Goal: Task Accomplishment & Management: Complete application form

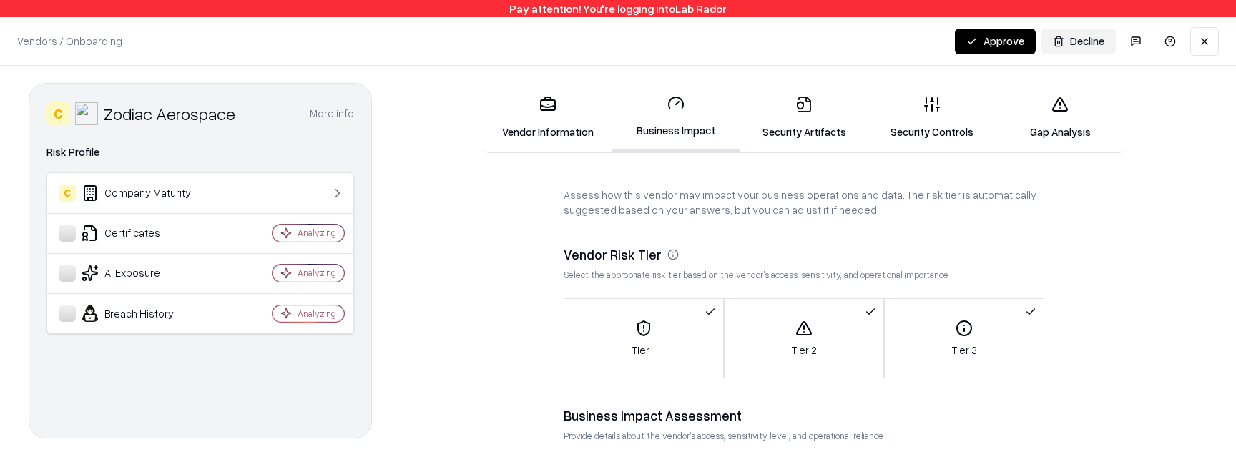
click at [649, 340] on div "Tier 1" at bounding box center [643, 339] width 159 height 38
click at [649, 341] on div "Tier 1" at bounding box center [643, 339] width 159 height 38
click at [800, 320] on icon "button" at bounding box center [803, 328] width 17 height 17
click at [693, 326] on div "Tier 1" at bounding box center [643, 339] width 159 height 38
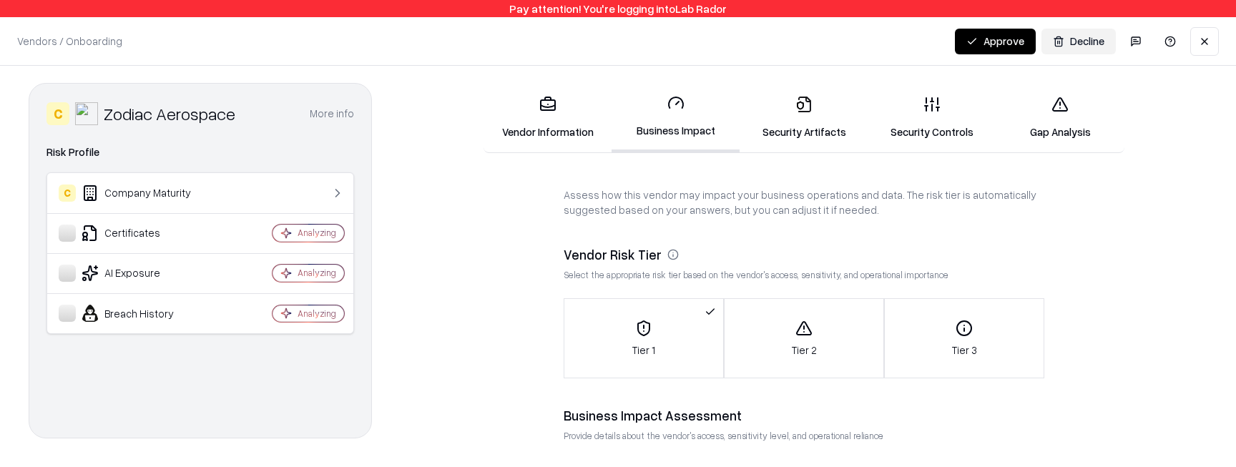
click at [923, 334] on div "Tier 3" at bounding box center [964, 339] width 159 height 38
click at [808, 334] on icon "button" at bounding box center [804, 328] width 14 height 13
click at [635, 335] on icon "button" at bounding box center [643, 328] width 17 height 17
click at [804, 98] on icon at bounding box center [803, 104] width 17 height 17
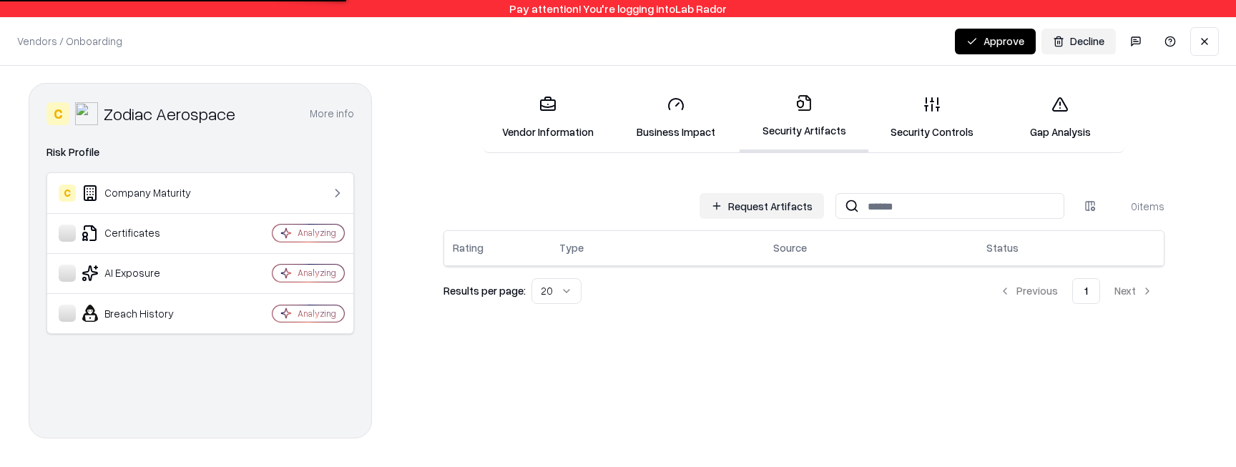
click at [801, 219] on div "Request Artifacts 0 items Rating Type Source Status Results per page: 20 Previo…" at bounding box center [803, 248] width 721 height 111
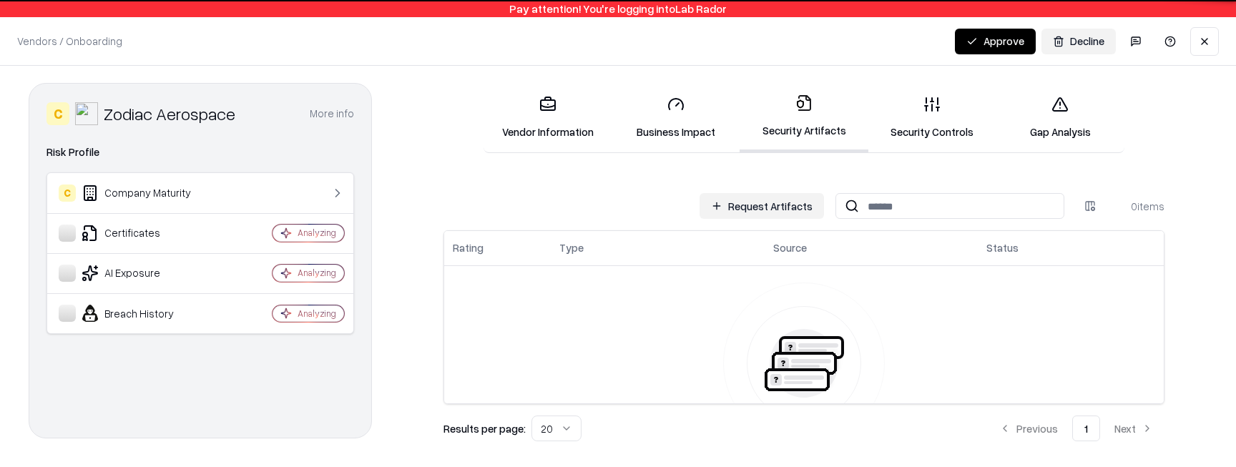
click at [801, 202] on button "Request Artifacts" at bounding box center [761, 206] width 124 height 26
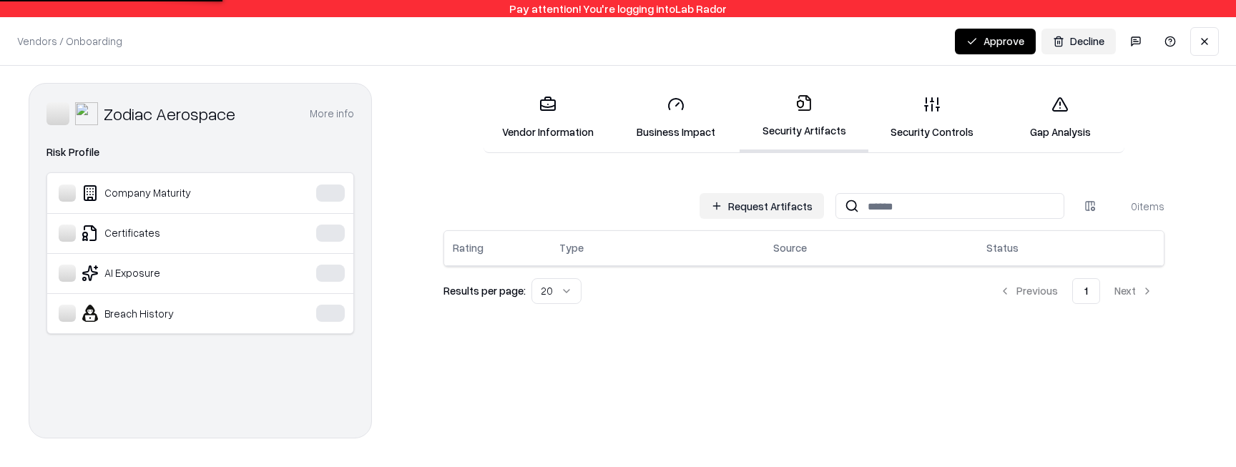
click at [817, 204] on button "Request Artifacts" at bounding box center [761, 206] width 124 height 26
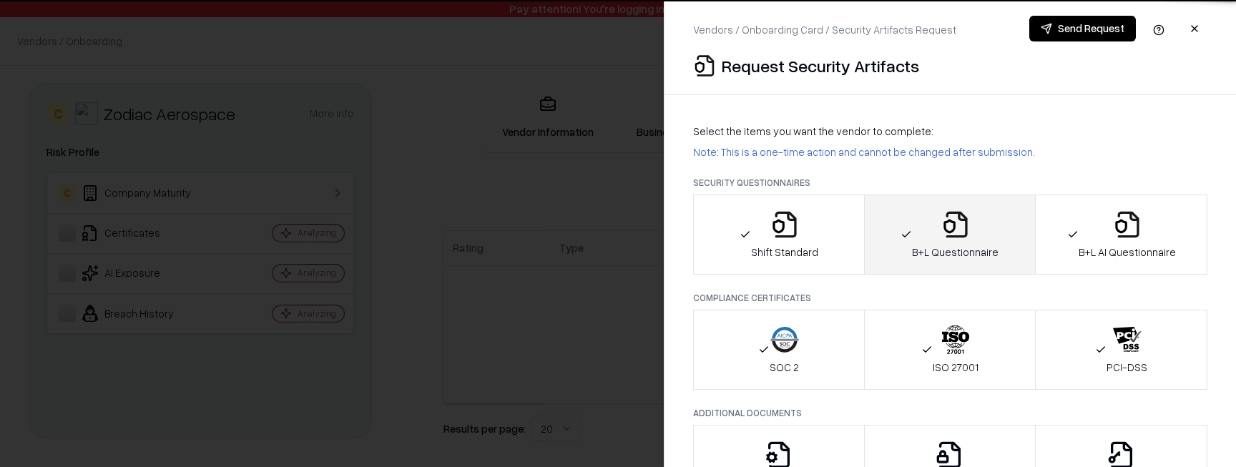
click at [782, 220] on icon "button" at bounding box center [784, 224] width 29 height 29
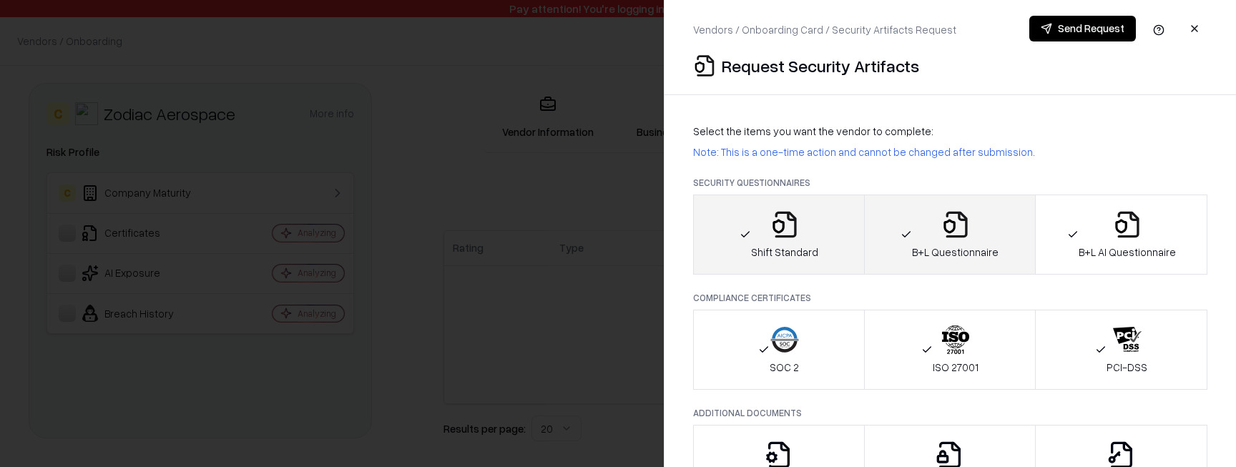
click at [912, 237] on icon "button" at bounding box center [905, 234] width 11 height 11
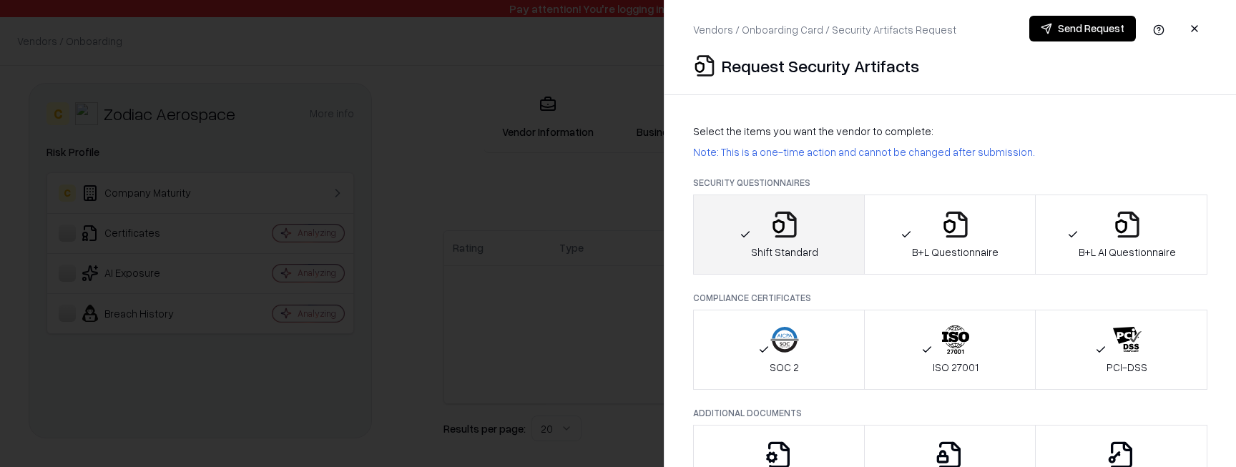
click at [827, 237] on button "Shift Standard" at bounding box center [779, 235] width 172 height 80
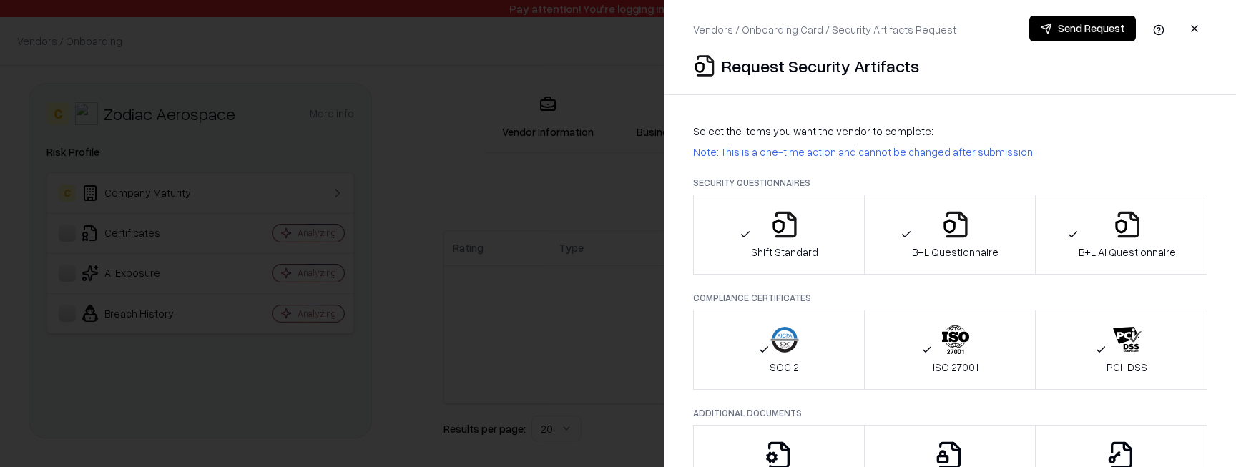
click at [820, 431] on button "Penetration Testing" at bounding box center [779, 465] width 172 height 80
click at [821, 431] on button "Penetration Testing" at bounding box center [779, 465] width 172 height 80
click at [938, 436] on button "Privacy Policy" at bounding box center [950, 465] width 172 height 80
click at [796, 436] on button "Penetration Testing" at bounding box center [779, 465] width 172 height 80
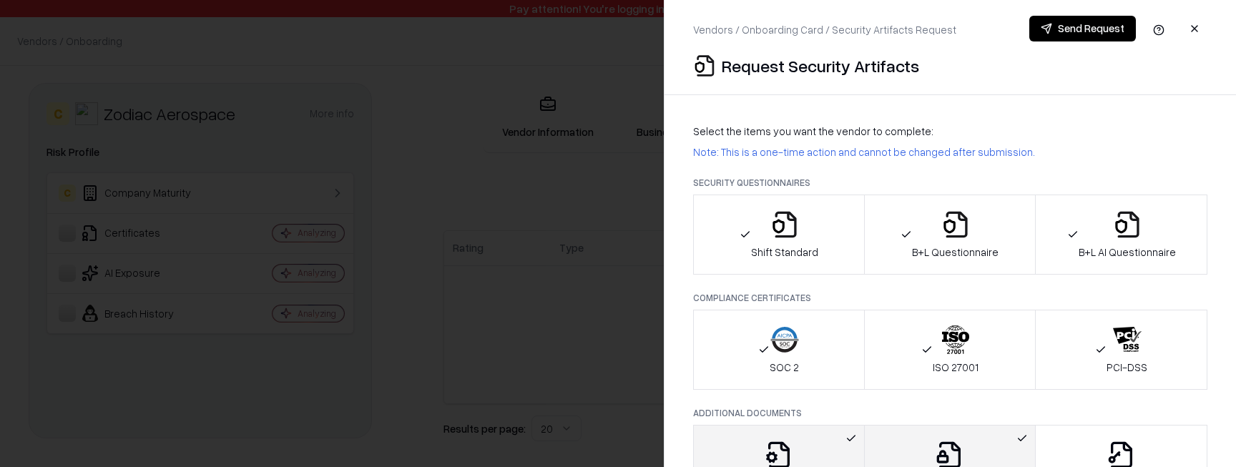
click at [950, 448] on icon "button" at bounding box center [949, 455] width 29 height 29
click at [802, 448] on div "Penetration Testing" at bounding box center [778, 465] width 92 height 49
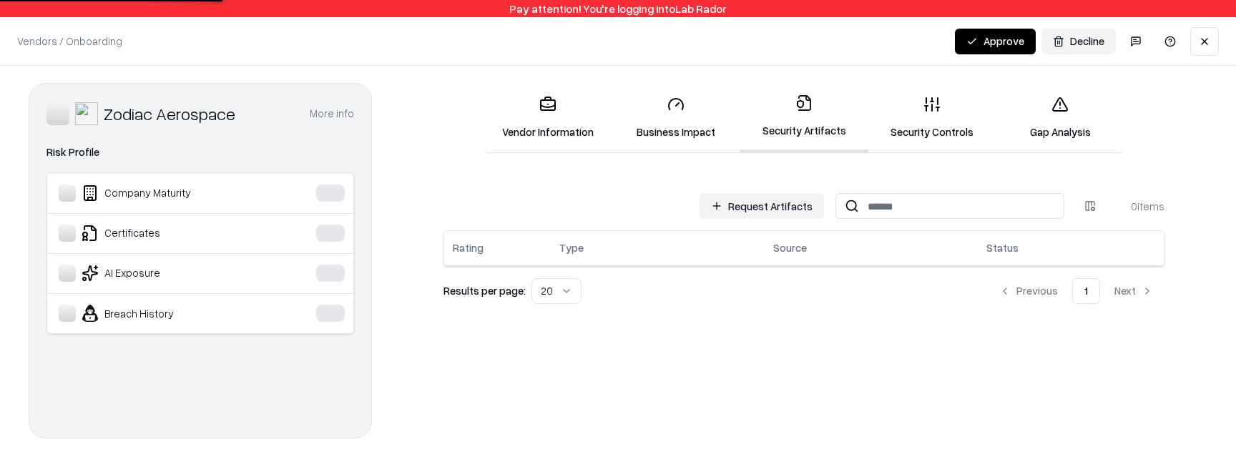
click at [742, 203] on button "Request Artifacts" at bounding box center [761, 206] width 124 height 26
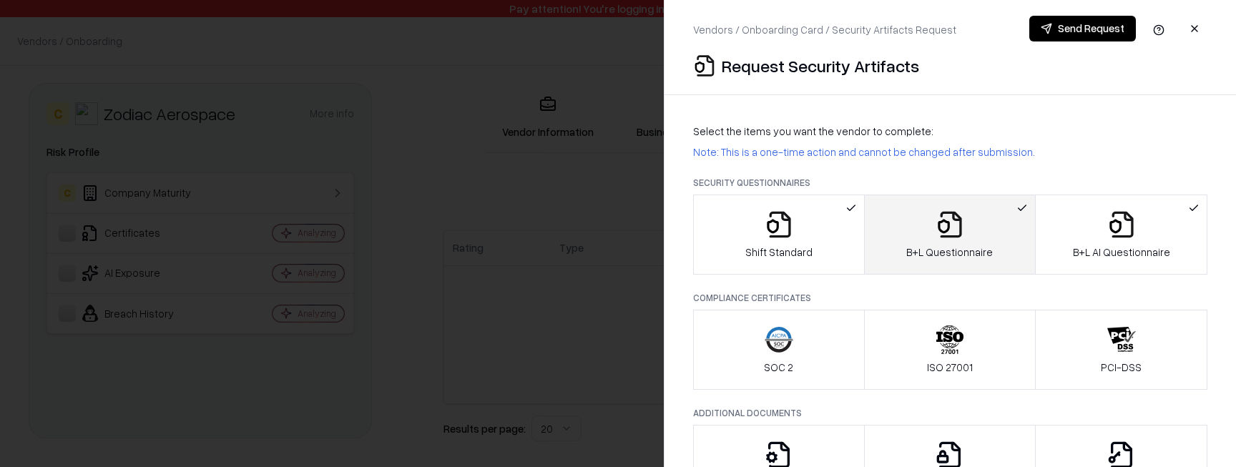
click at [774, 239] on div "Shift Standard" at bounding box center [778, 234] width 67 height 49
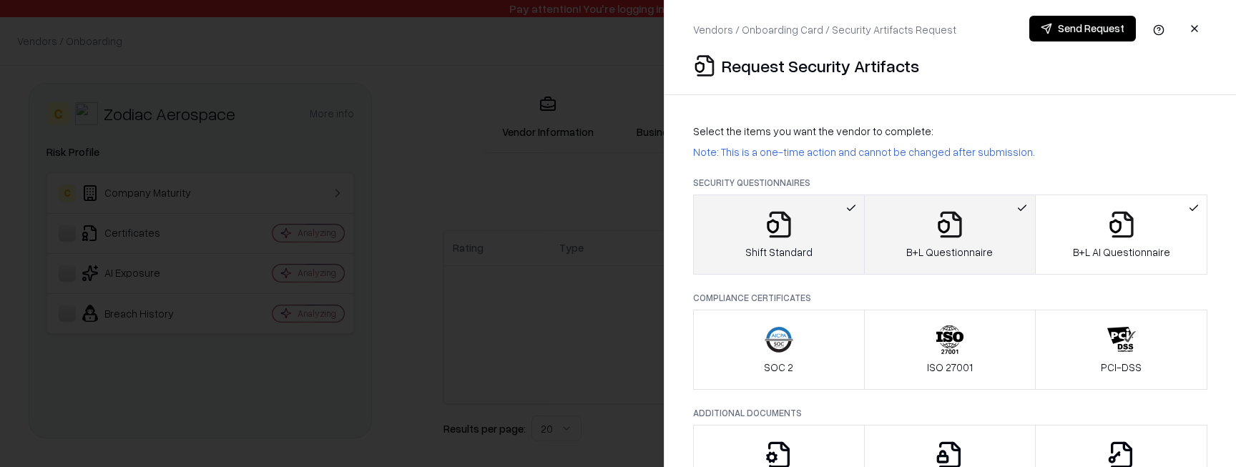
click at [802, 239] on div "Shift Standard" at bounding box center [778, 234] width 67 height 49
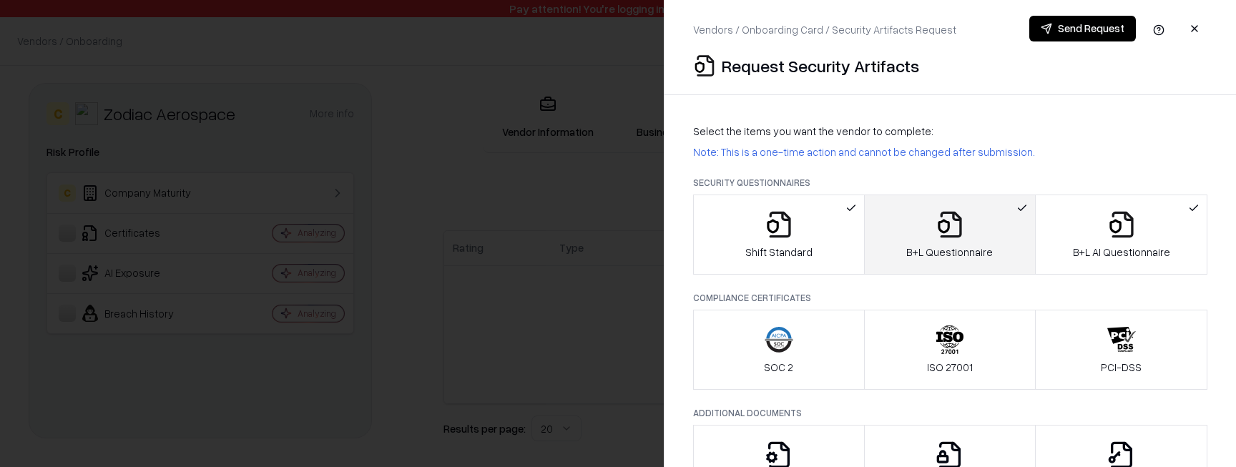
click at [1003, 265] on button "B+L Questionnaire" at bounding box center [950, 235] width 172 height 80
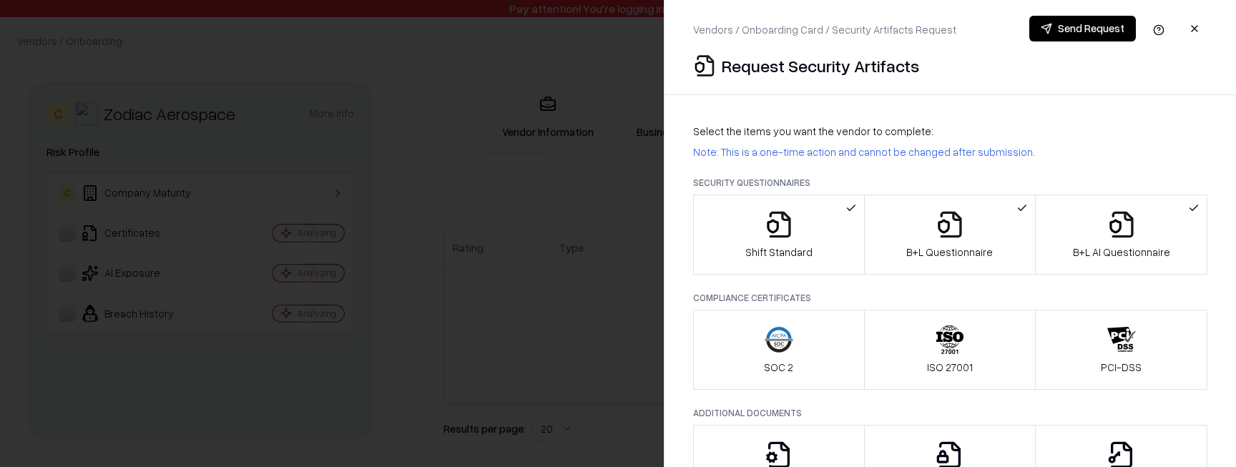
click at [1139, 256] on p "B+L AI Questionnaire" at bounding box center [1121, 252] width 97 height 15
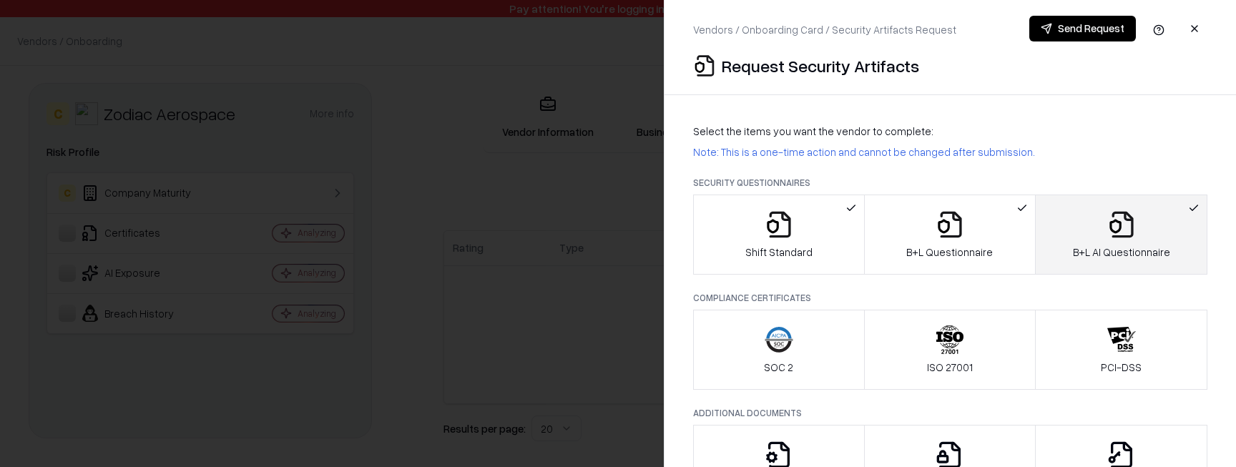
click at [1139, 256] on p "B+L AI Questionnaire" at bounding box center [1121, 252] width 97 height 15
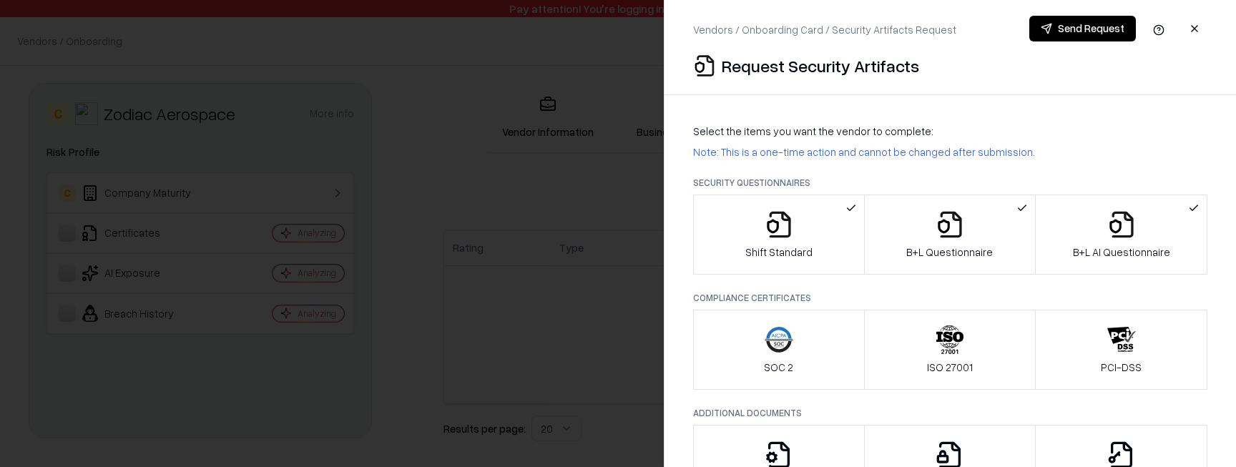
click at [1124, 365] on p "PCI-DSS" at bounding box center [1121, 367] width 41 height 15
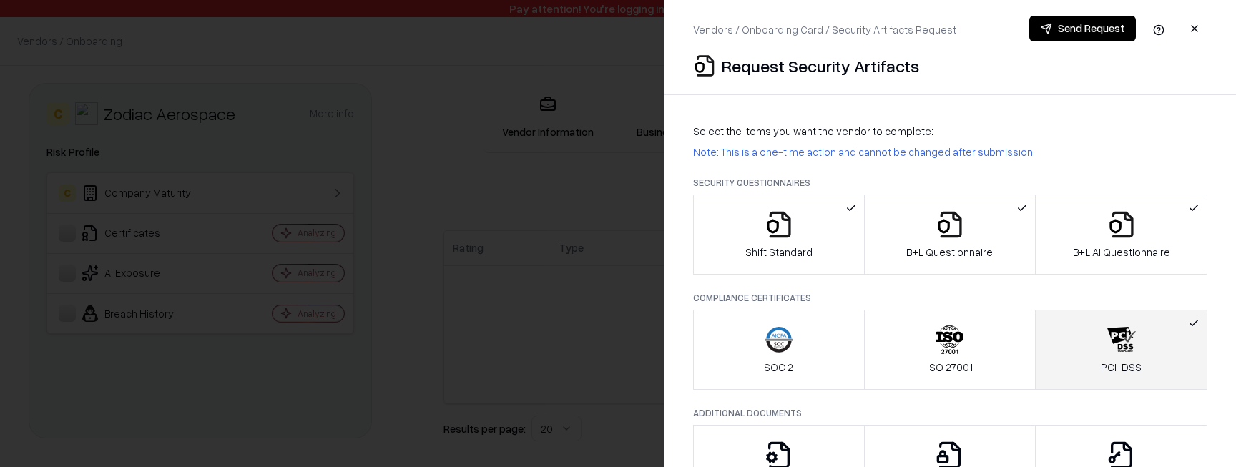
click at [948, 357] on div "ISO 27001" at bounding box center [950, 349] width 46 height 49
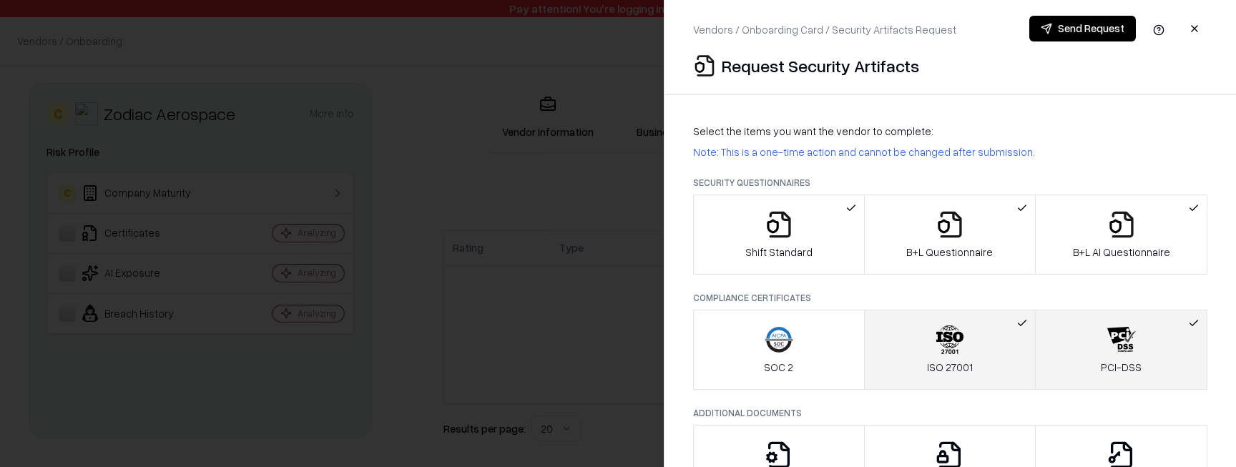
click at [819, 360] on button "SOC 2" at bounding box center [779, 350] width 172 height 80
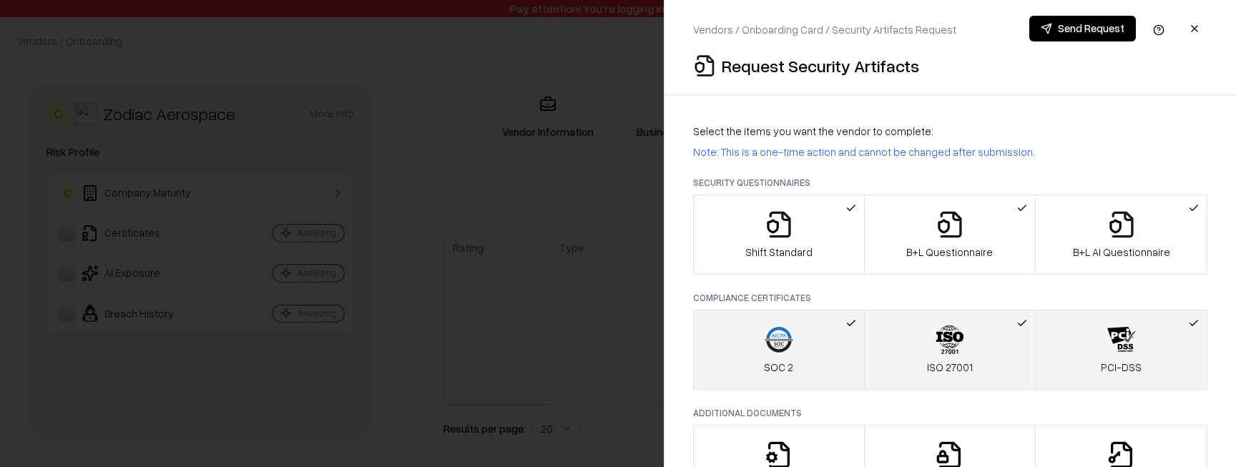
click at [1013, 360] on button "ISO 27001" at bounding box center [950, 350] width 172 height 80
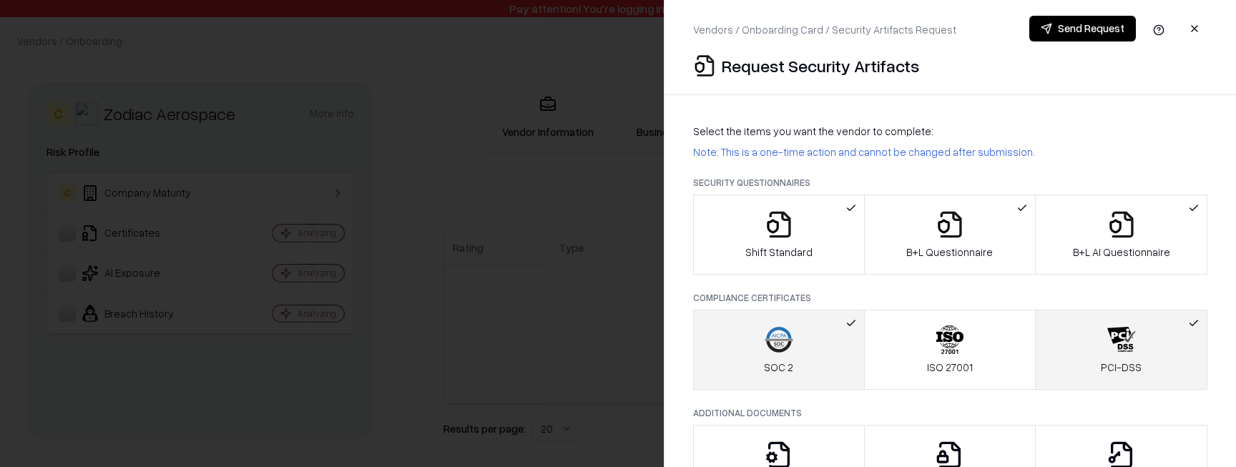
click at [1139, 363] on p "PCI-DSS" at bounding box center [1121, 367] width 41 height 15
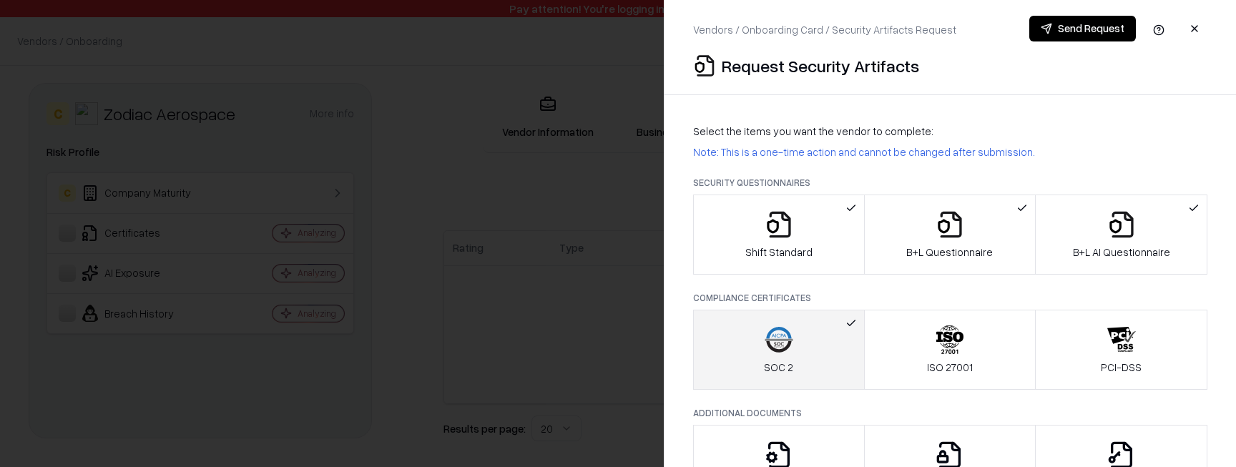
click at [765, 348] on icon "button" at bounding box center [779, 339] width 29 height 29
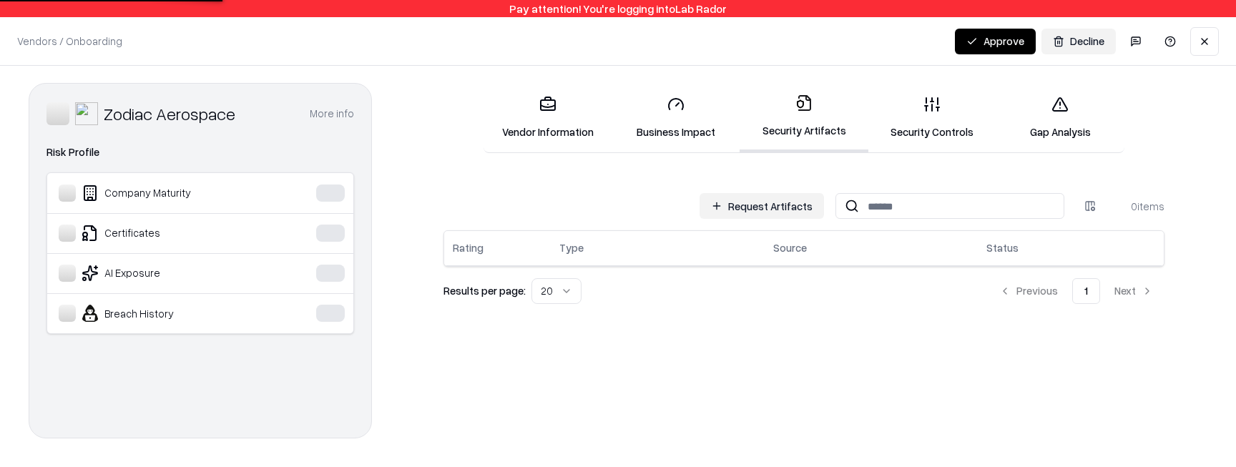
click at [781, 200] on button "Request Artifacts" at bounding box center [761, 206] width 124 height 26
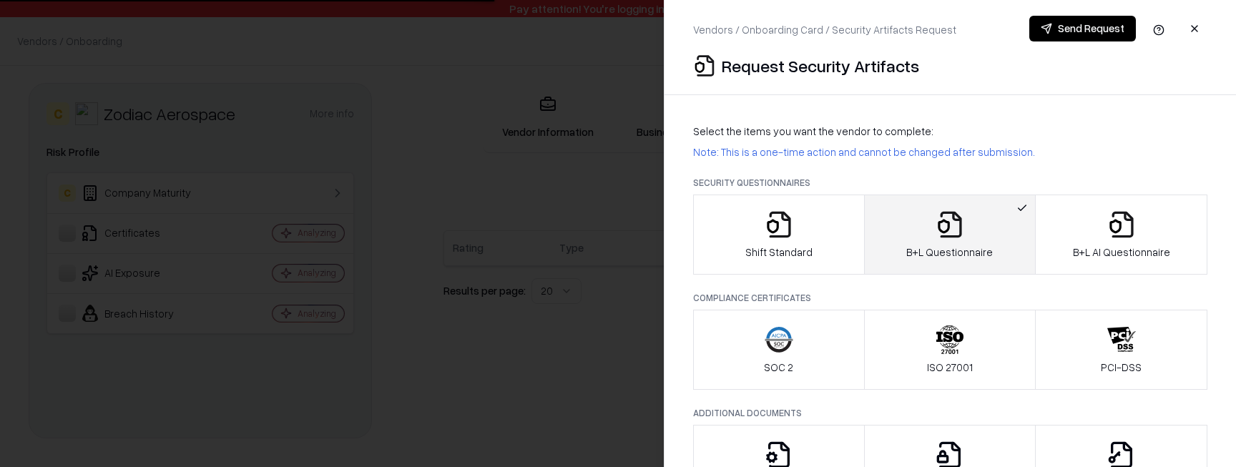
click at [787, 247] on p "Shift Standard" at bounding box center [778, 252] width 67 height 15
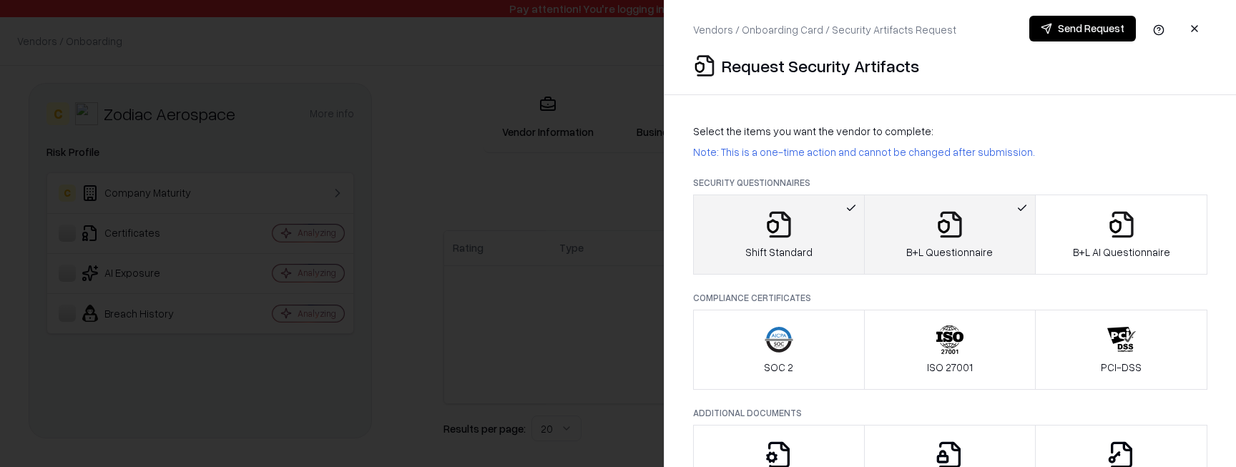
click at [902, 266] on button "B+L Questionnaire" at bounding box center [950, 235] width 172 height 80
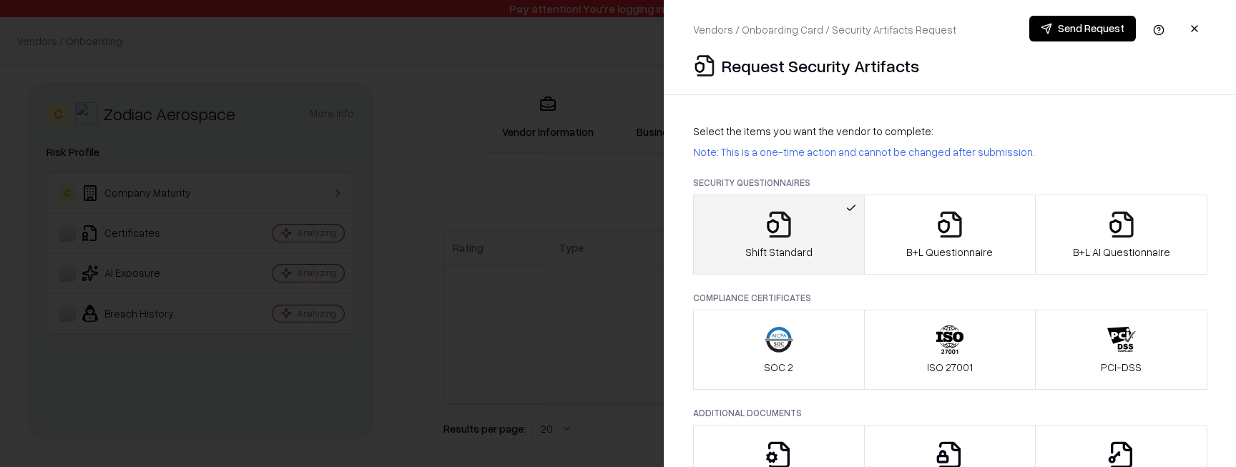
click at [889, 346] on button "ISO 27001" at bounding box center [950, 350] width 172 height 80
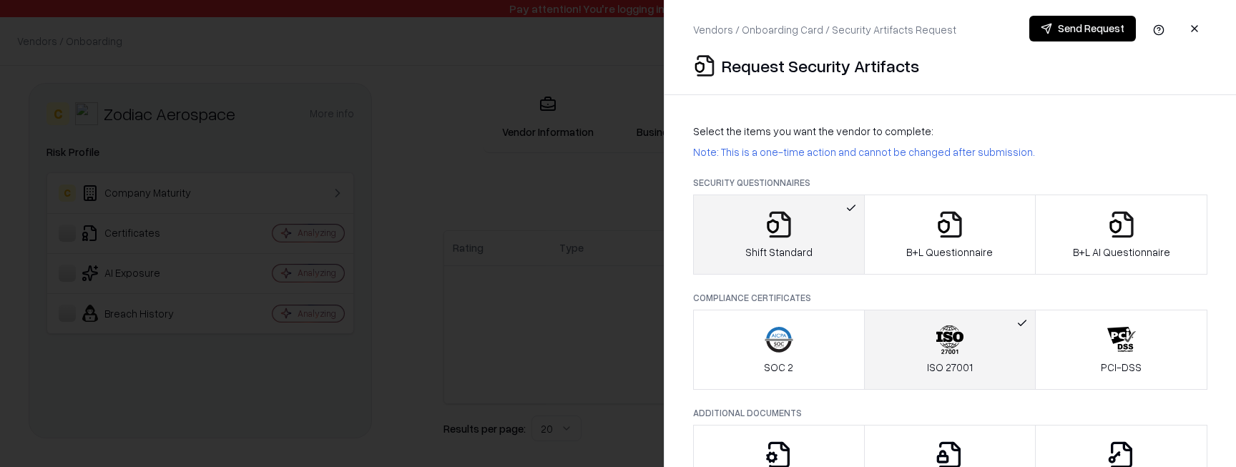
click at [797, 436] on button "Penetration Testing" at bounding box center [779, 465] width 172 height 80
click at [561, 102] on div at bounding box center [618, 233] width 1236 height 467
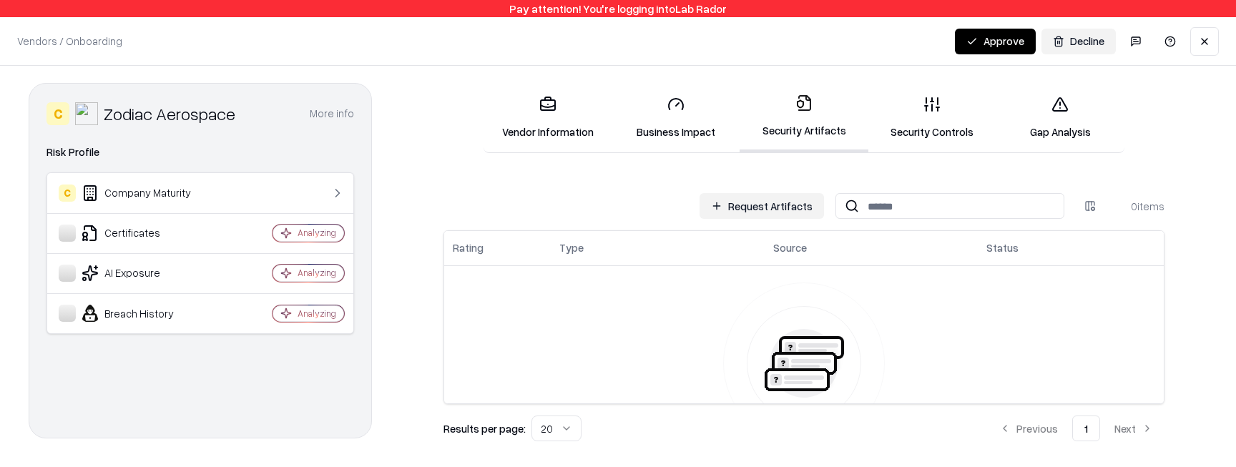
click at [970, 139] on link "Security Controls" at bounding box center [932, 117] width 128 height 67
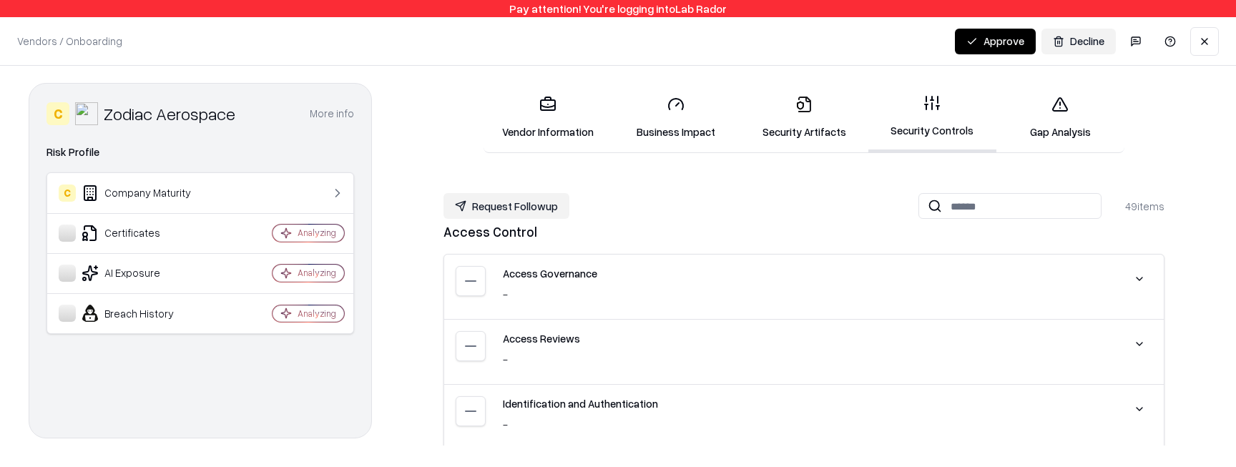
click at [476, 209] on button "Request Followup" at bounding box center [506, 206] width 126 height 26
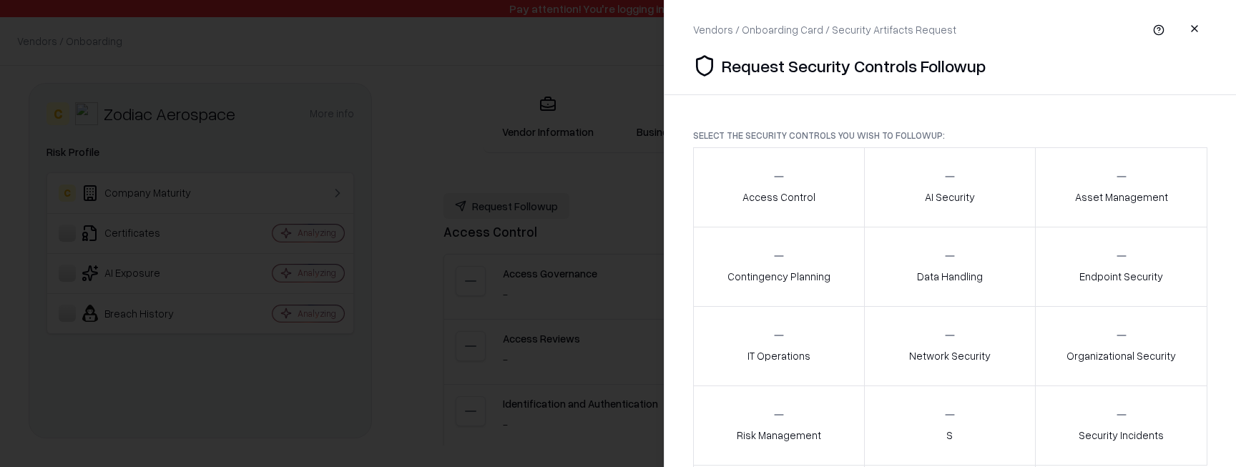
click at [961, 172] on div "AI Security" at bounding box center [950, 186] width 50 height 35
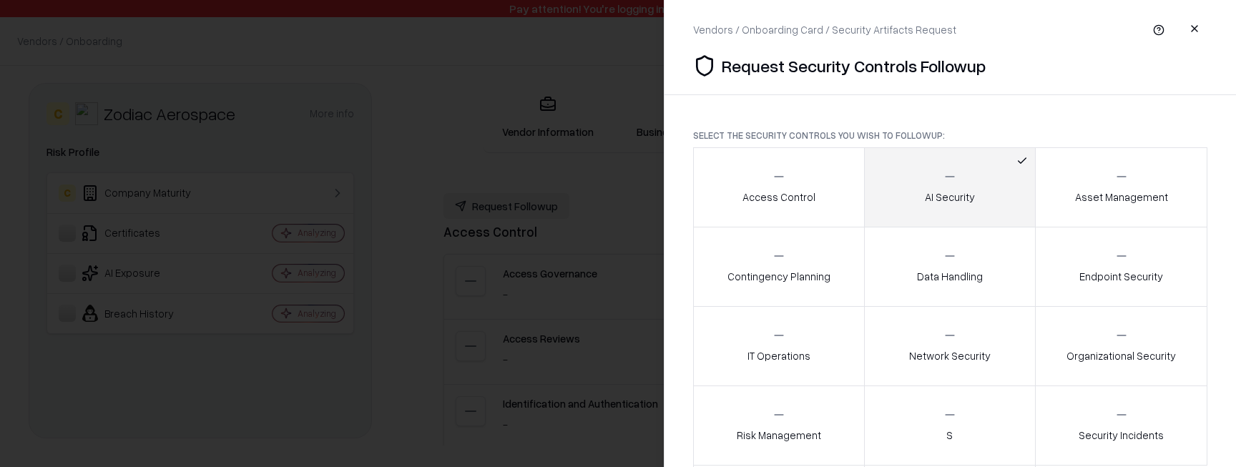
click at [943, 172] on icon "button" at bounding box center [950, 176] width 14 height 14
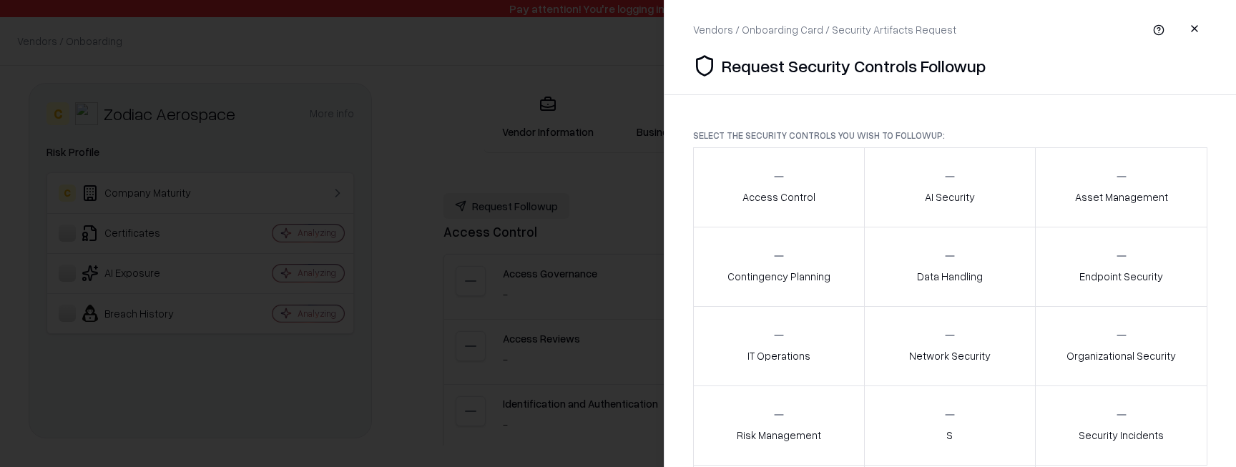
click at [805, 184] on div "Access Control" at bounding box center [778, 186] width 73 height 35
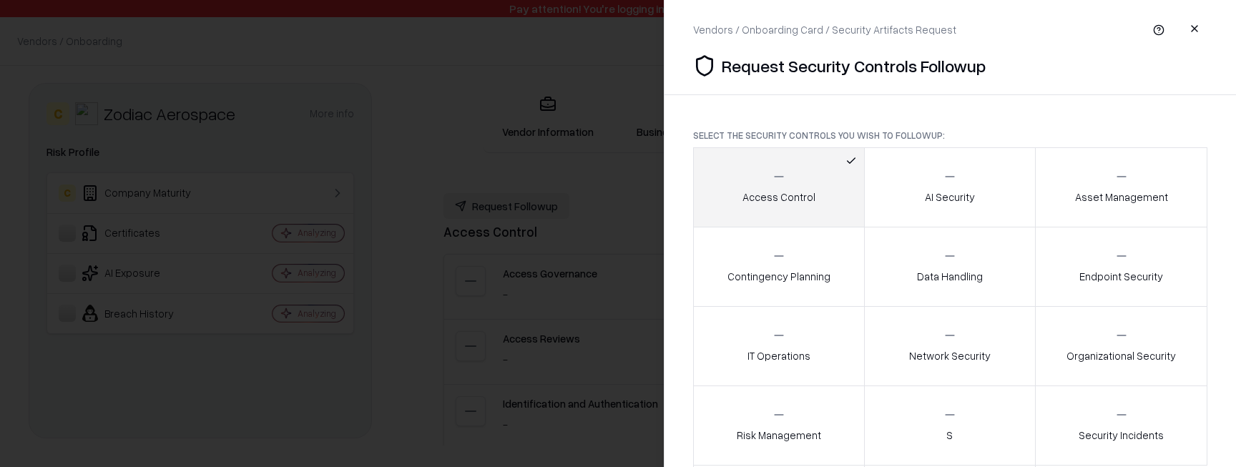
click at [943, 262] on icon "button" at bounding box center [950, 256] width 14 height 14
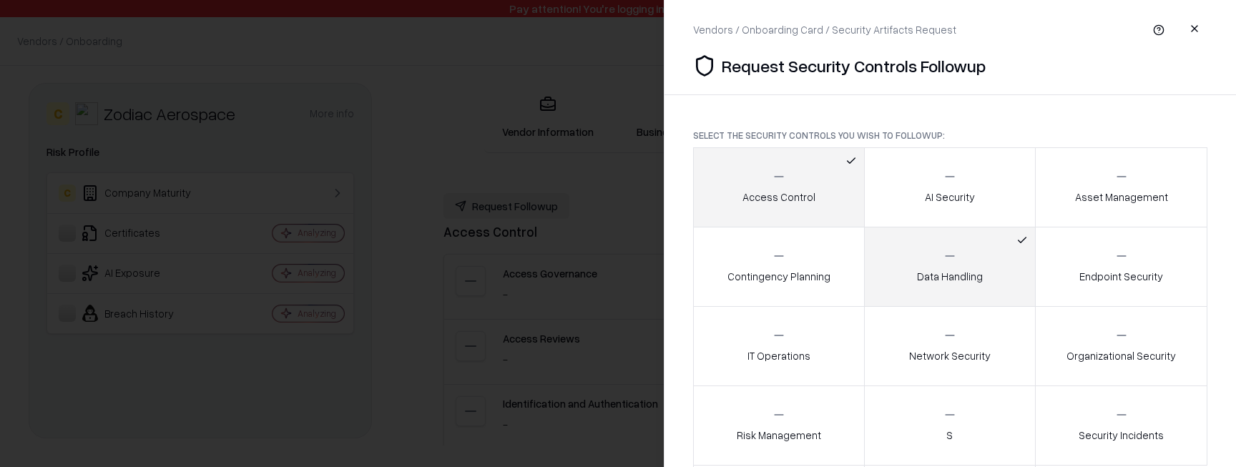
click at [807, 161] on button "Access Control" at bounding box center [779, 187] width 172 height 80
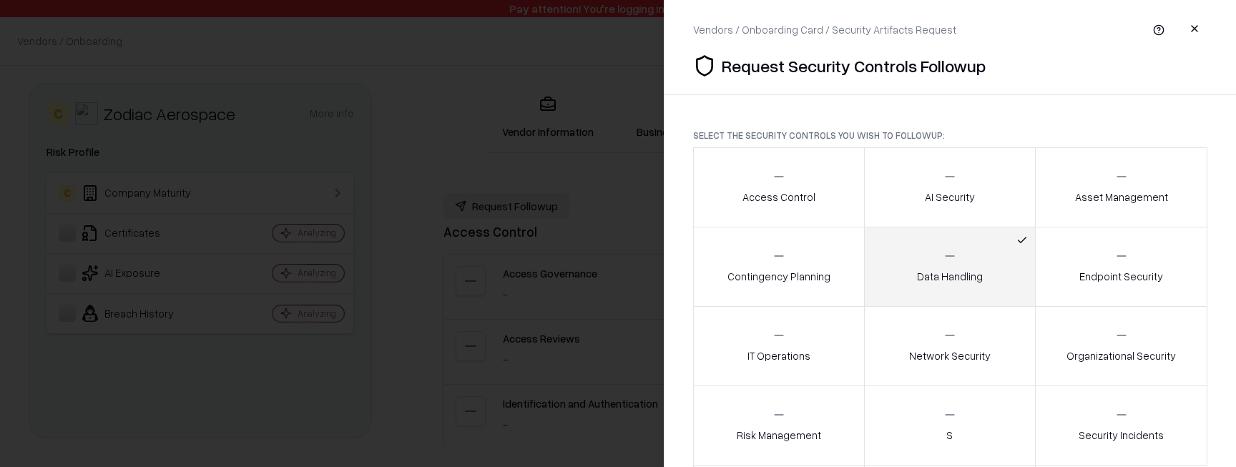
click at [905, 237] on button "Data Handling" at bounding box center [950, 267] width 172 height 80
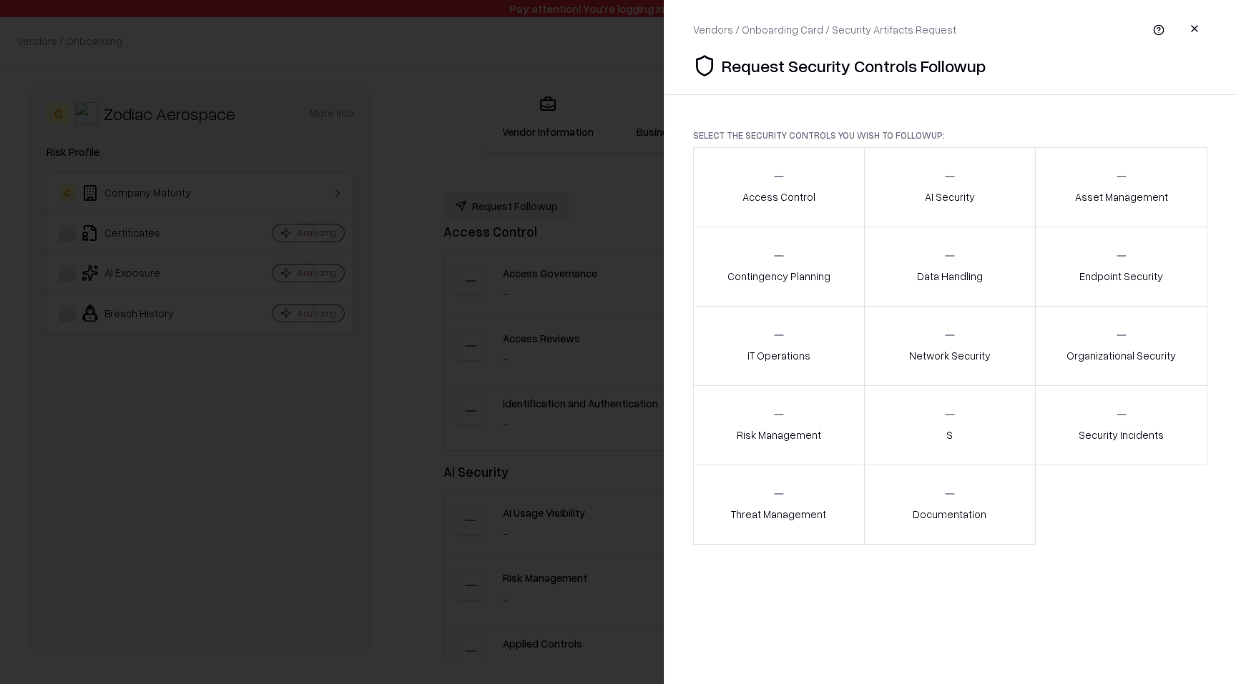
click at [770, 402] on button "Risk Management" at bounding box center [779, 425] width 172 height 80
click at [924, 444] on button "S" at bounding box center [950, 425] width 172 height 80
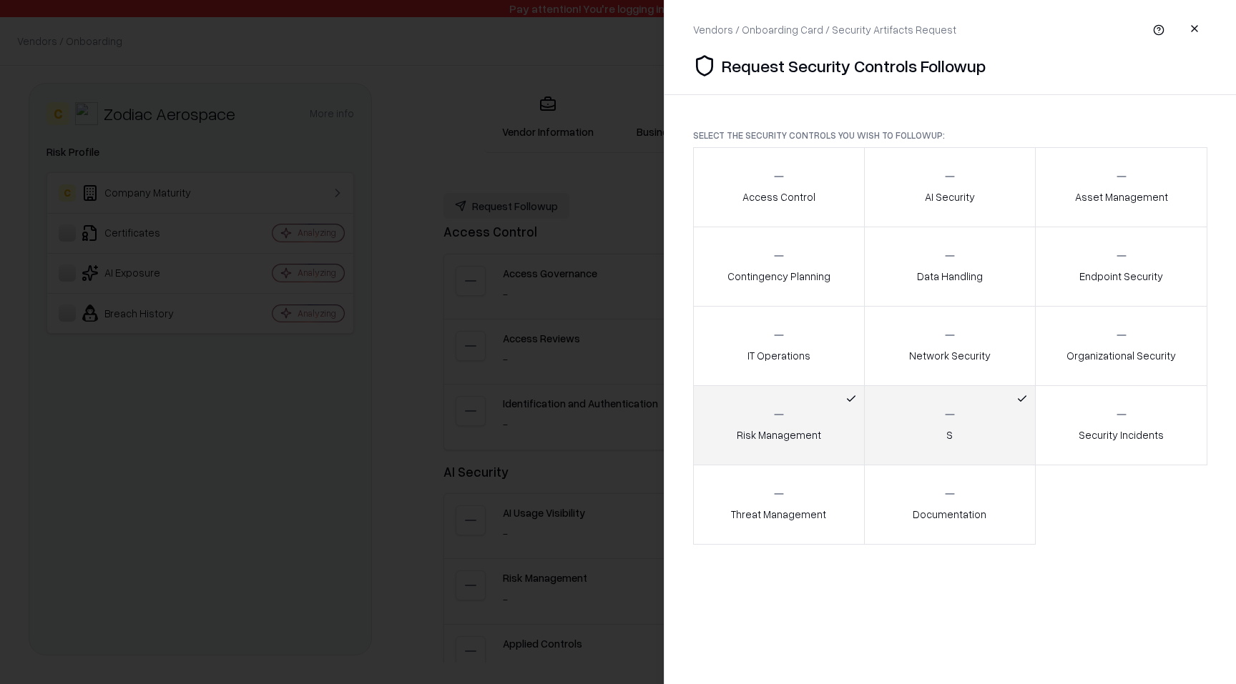
click at [800, 426] on div "Risk Management" at bounding box center [779, 425] width 84 height 35
click at [937, 432] on button "S" at bounding box center [950, 425] width 172 height 80
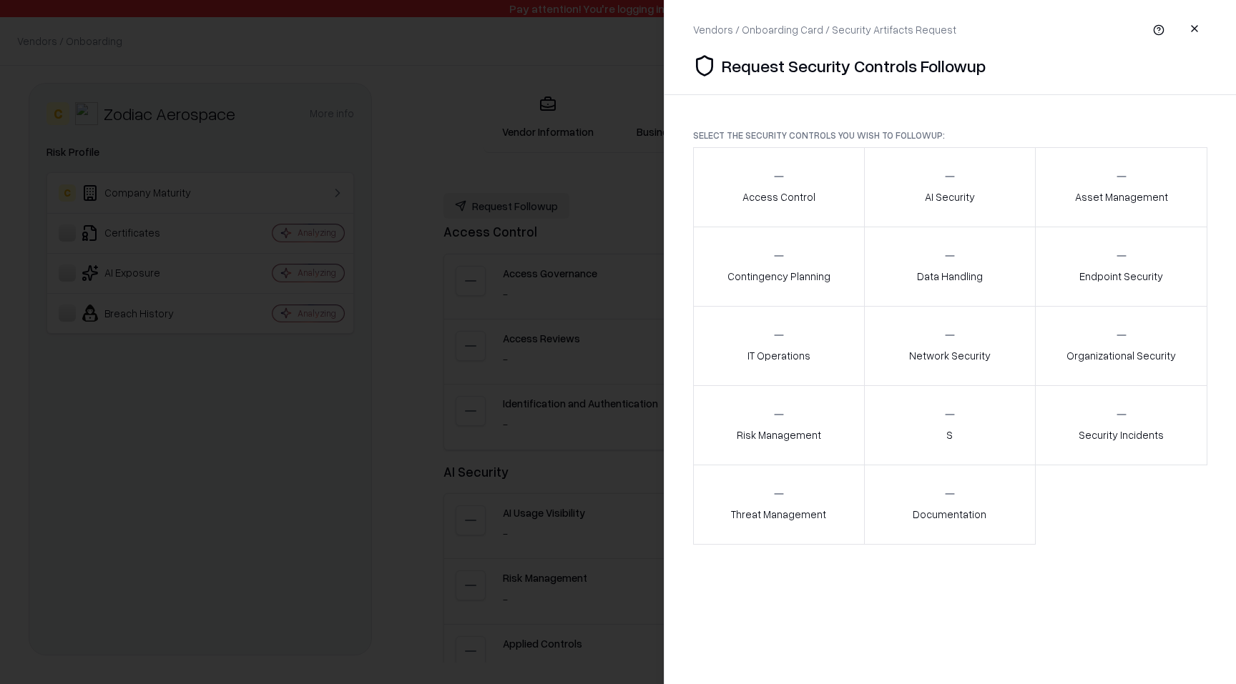
click at [453, 162] on div at bounding box center [618, 342] width 1236 height 684
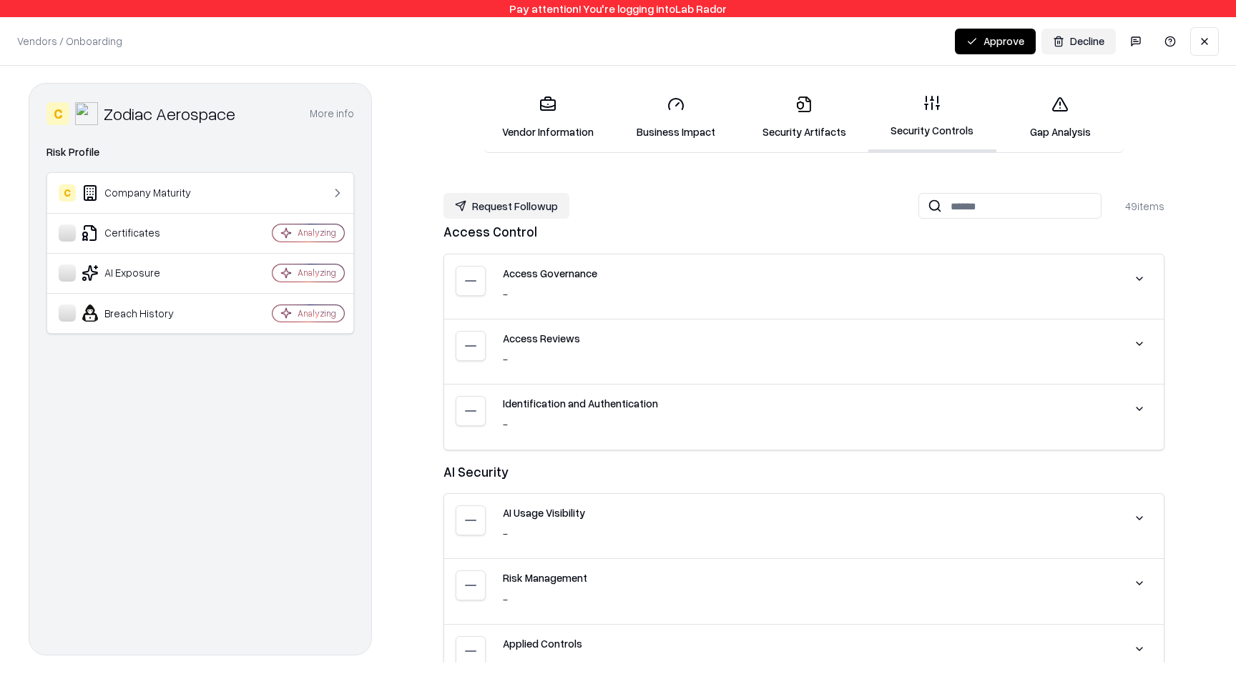
click at [792, 124] on link "Security Artifacts" at bounding box center [803, 117] width 128 height 67
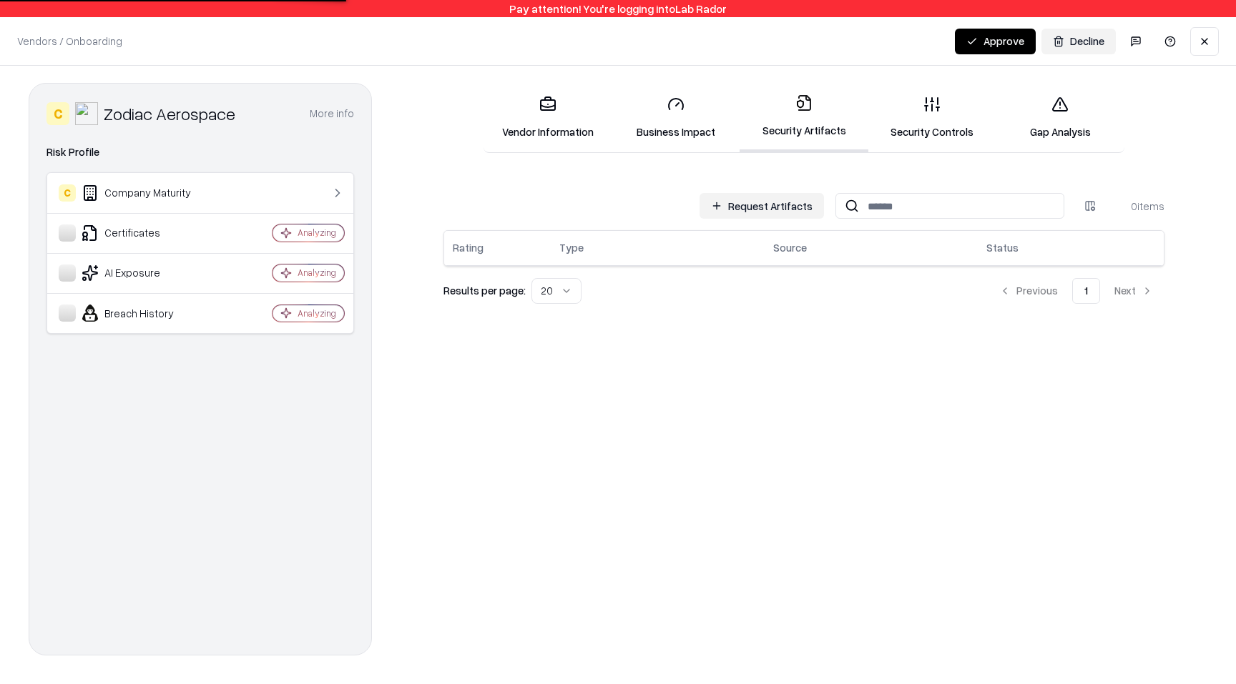
click at [789, 197] on button "Request Artifacts" at bounding box center [761, 206] width 124 height 26
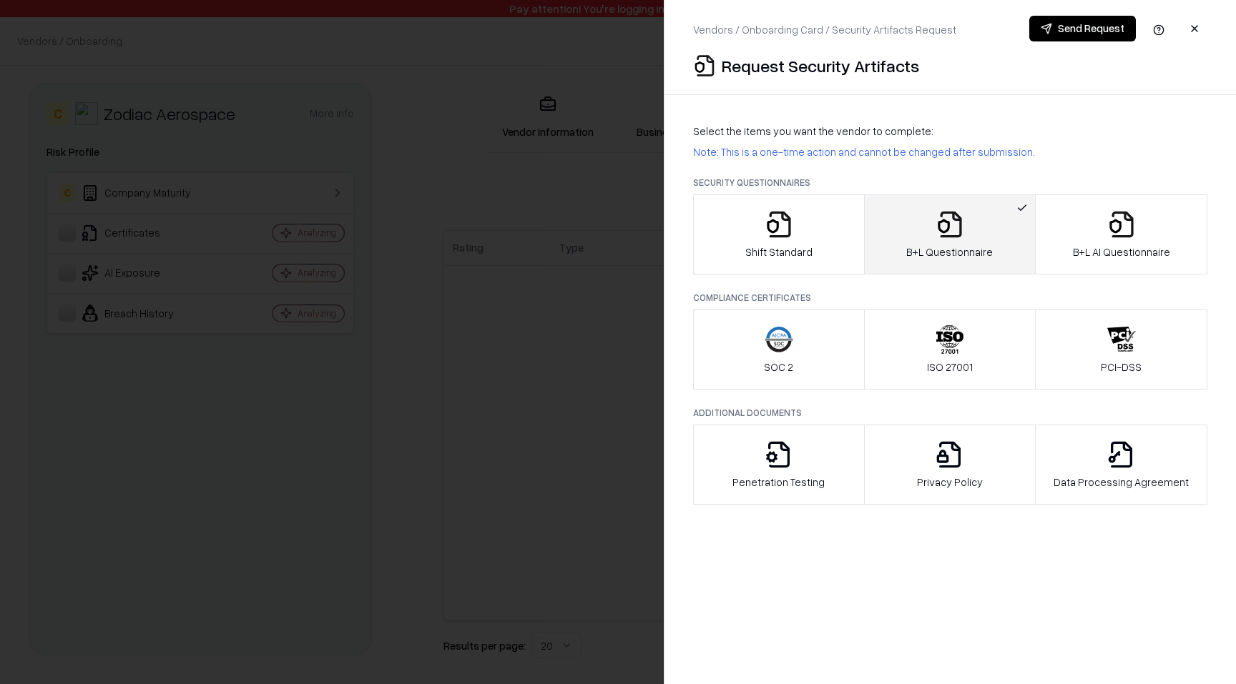
click at [793, 206] on button "Shift Standard" at bounding box center [779, 235] width 172 height 80
click at [997, 215] on button "B+L Questionnaire" at bounding box center [950, 235] width 172 height 80
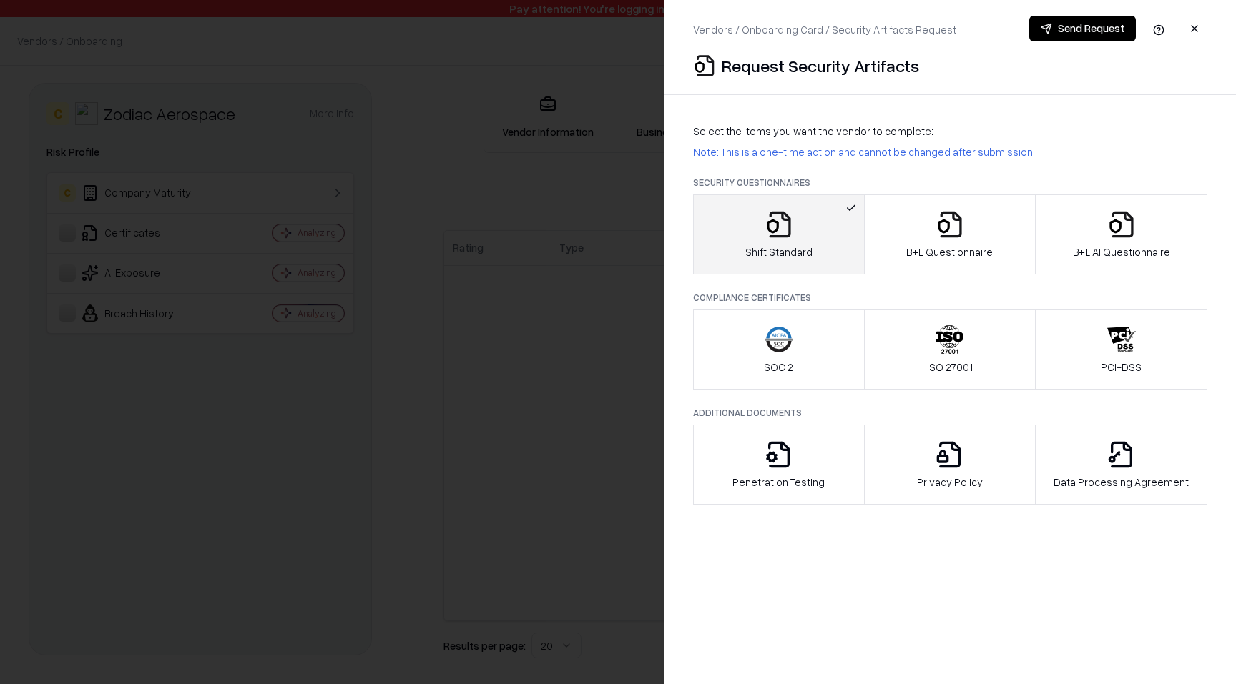
click at [1082, 34] on button "Send Request" at bounding box center [1082, 29] width 107 height 26
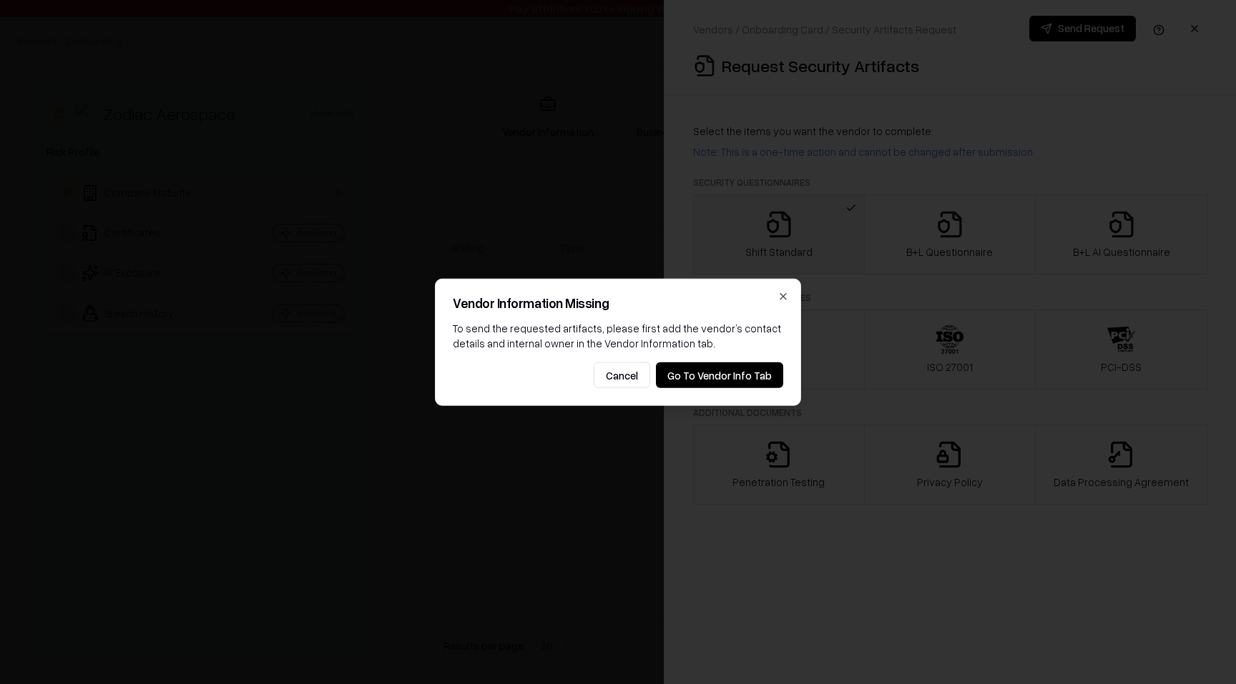
click at [752, 375] on button "Go To Vendor Info Tab" at bounding box center [719, 376] width 127 height 26
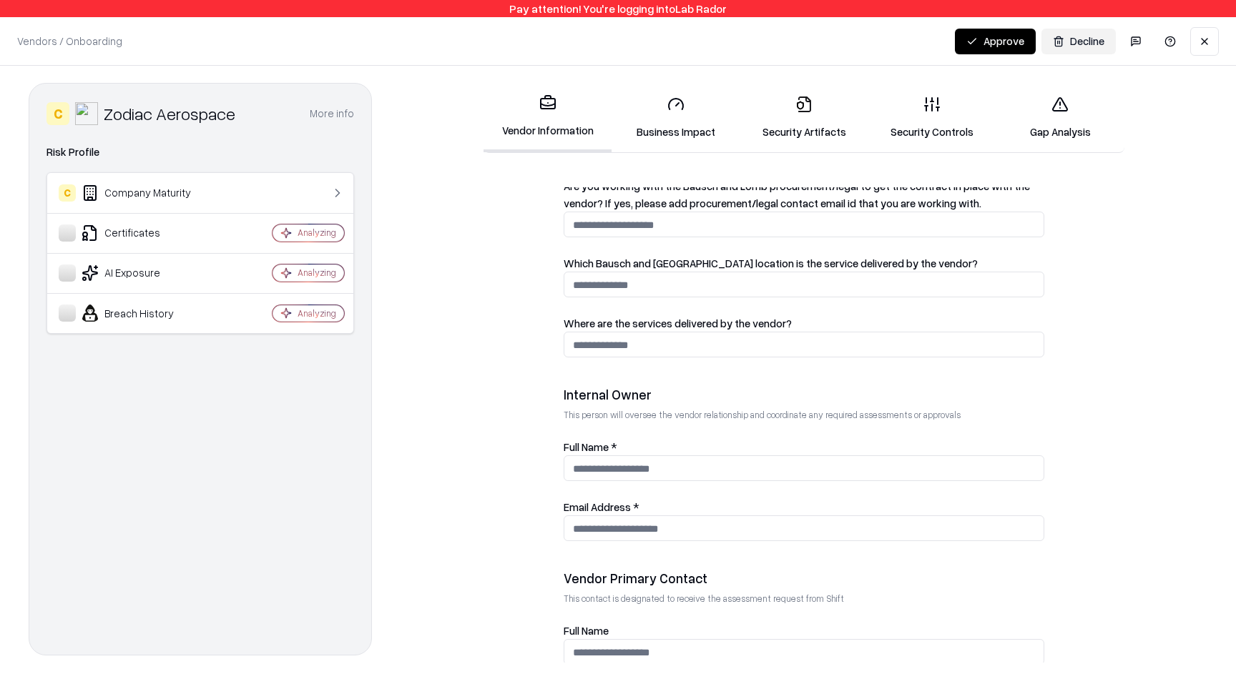
scroll to position [681, 0]
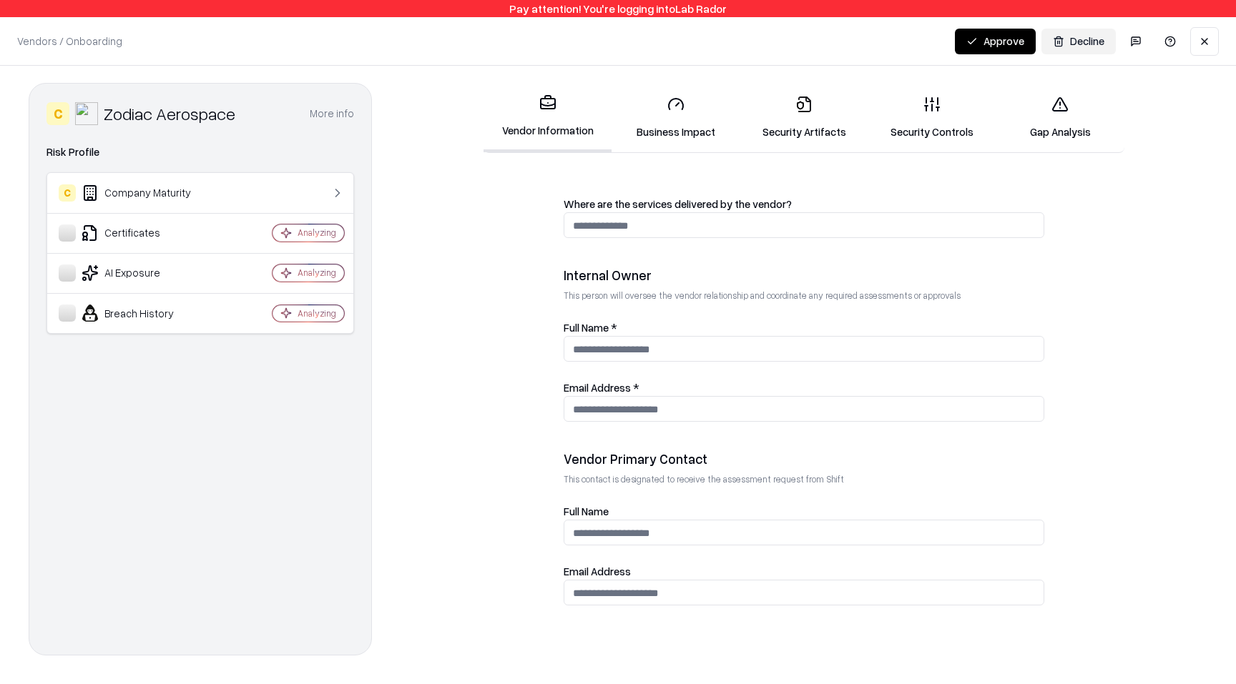
click at [665, 466] on input "email" at bounding box center [803, 593] width 479 height 26
type input "**********"
click at [615, 409] on input "Email Address *" at bounding box center [803, 409] width 479 height 26
paste input "**********"
type input "**********"
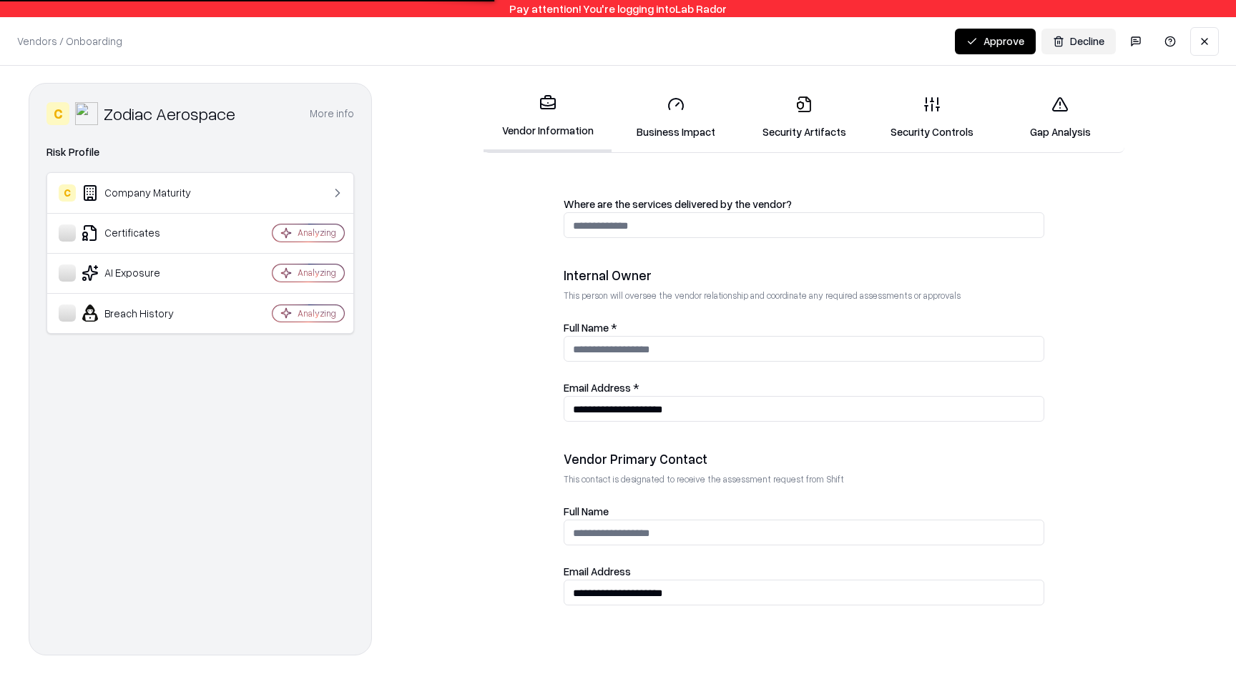
click at [624, 318] on fieldset "**********" at bounding box center [804, 344] width 481 height 155
click at [624, 347] on input "Full Name *" at bounding box center [803, 349] width 479 height 26
type input "****"
click at [637, 466] on input "Full Name" at bounding box center [803, 533] width 479 height 26
paste input "****"
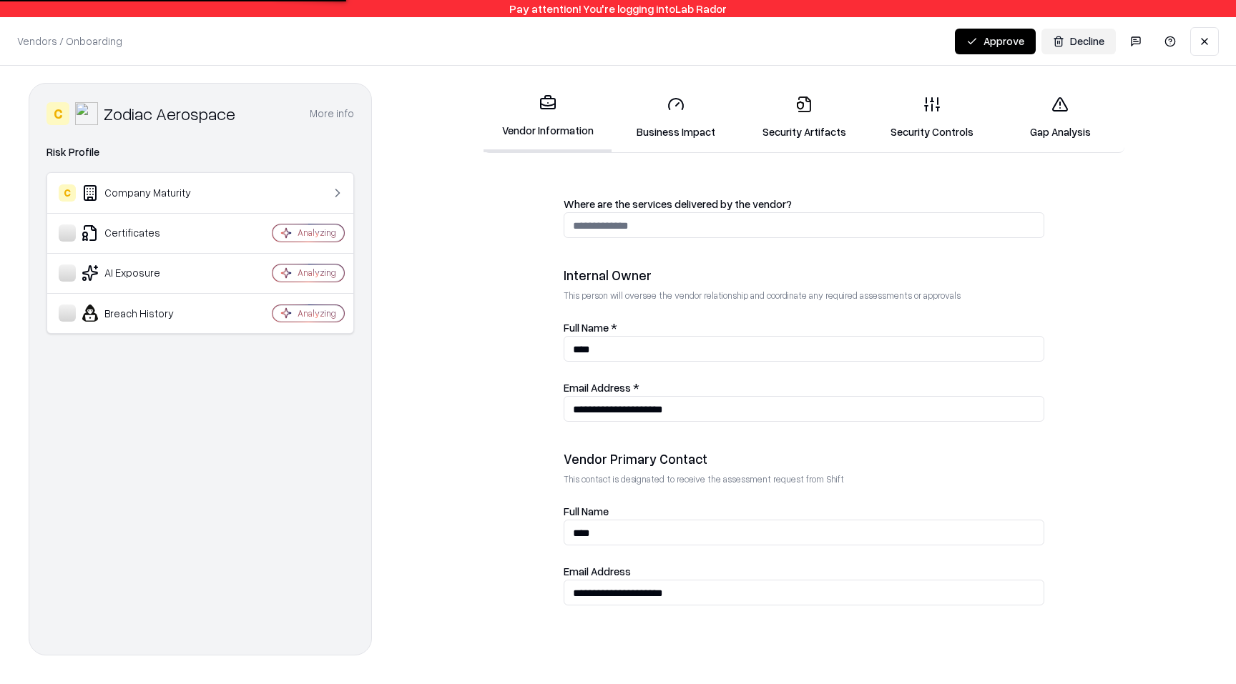
type input "****"
click at [516, 271] on form "**********" at bounding box center [804, 425] width 807 height 476
click at [789, 129] on link "Security Artifacts" at bounding box center [803, 117] width 128 height 67
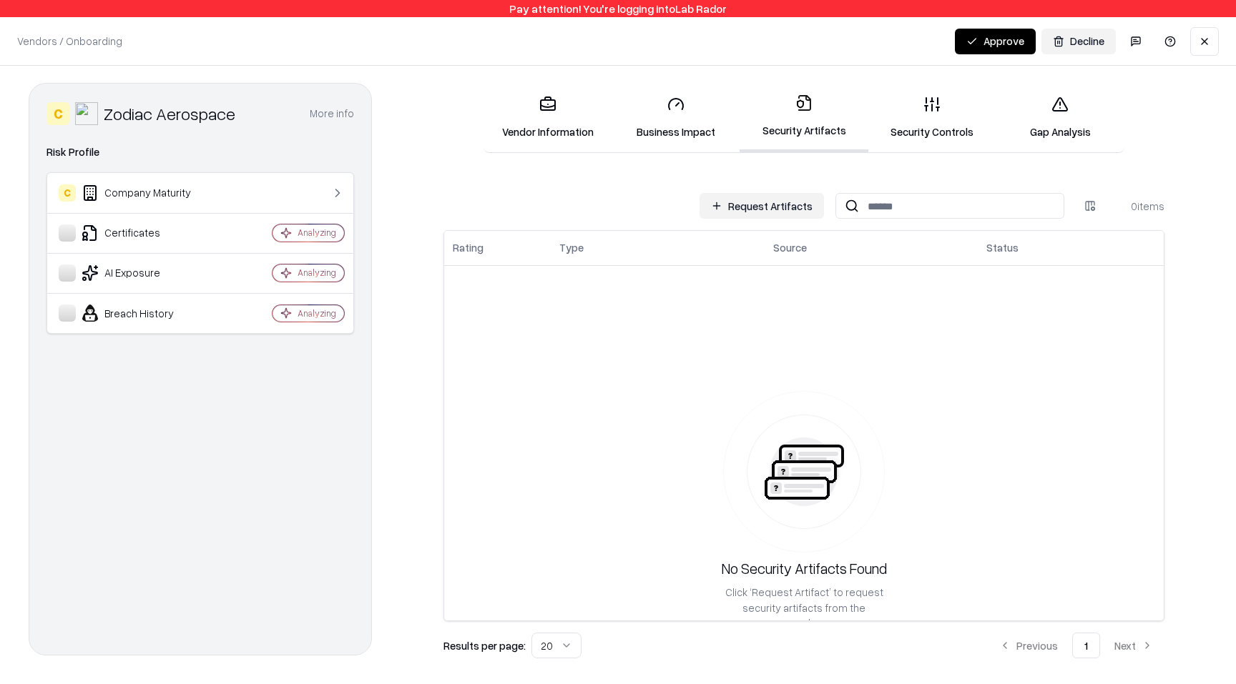
click at [913, 126] on link "Security Controls" at bounding box center [932, 117] width 128 height 67
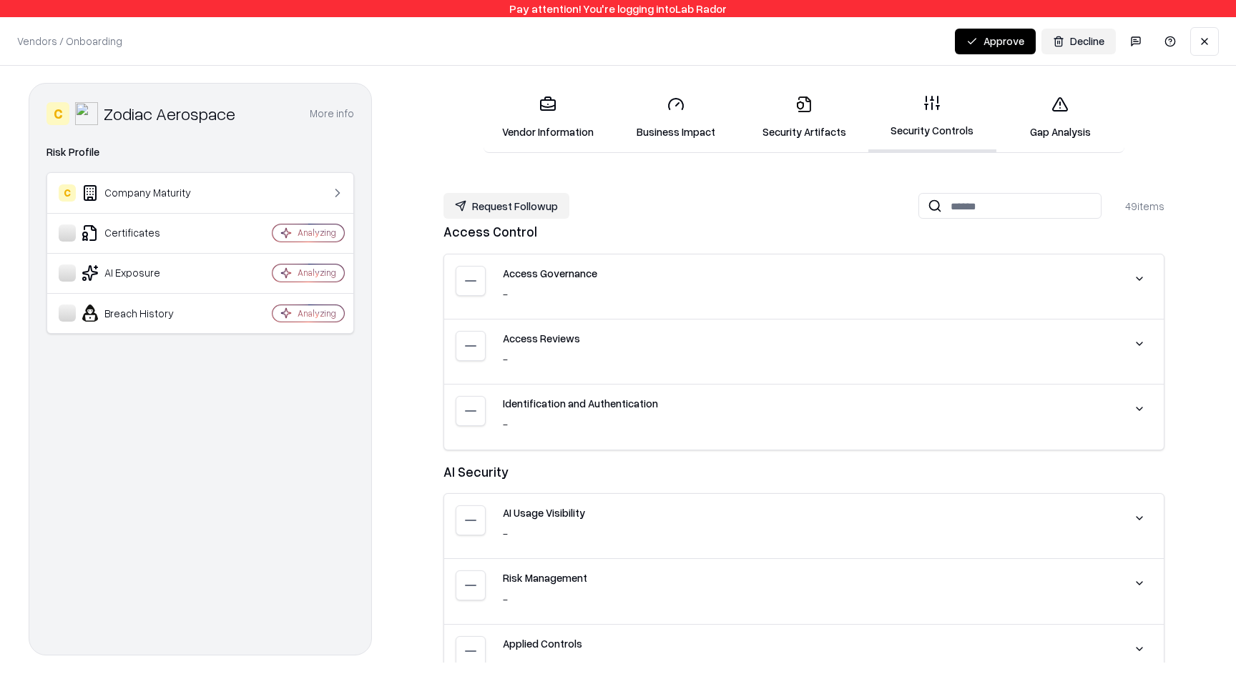
click at [840, 127] on link "Security Artifacts" at bounding box center [803, 117] width 128 height 67
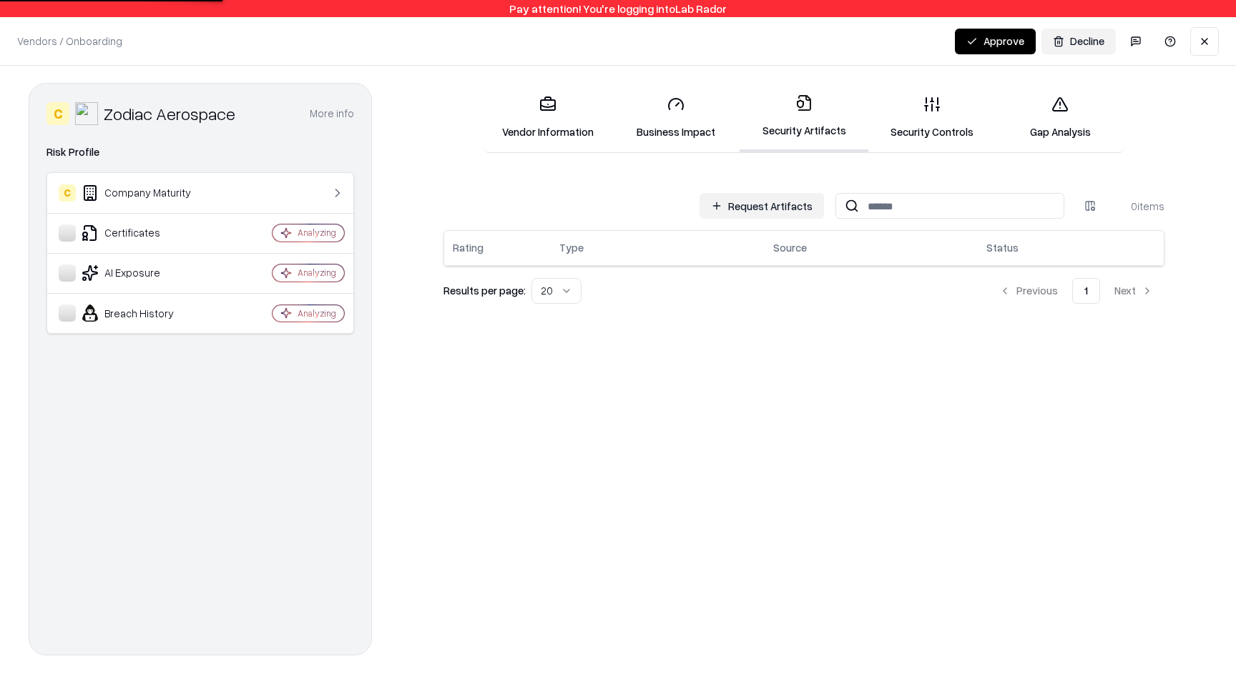
click at [753, 210] on button "Request Artifacts" at bounding box center [761, 206] width 124 height 26
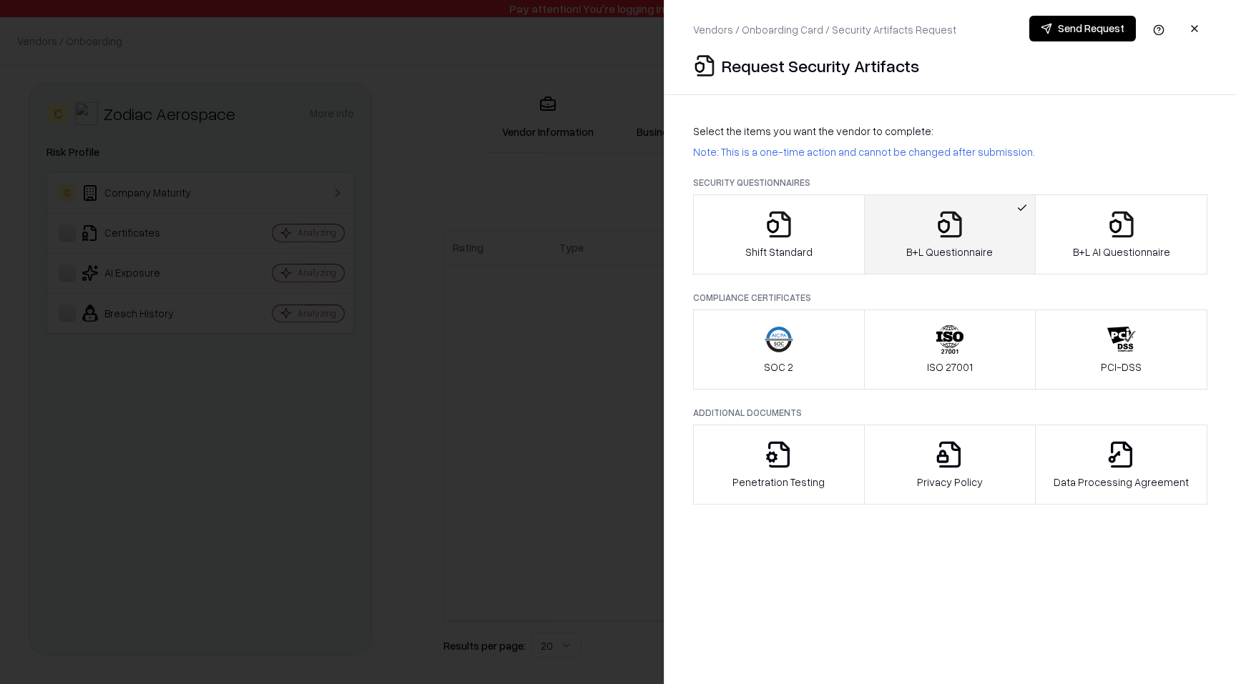
click at [947, 237] on icon "button" at bounding box center [949, 224] width 29 height 29
click at [779, 239] on div "Shift Standard" at bounding box center [778, 234] width 67 height 49
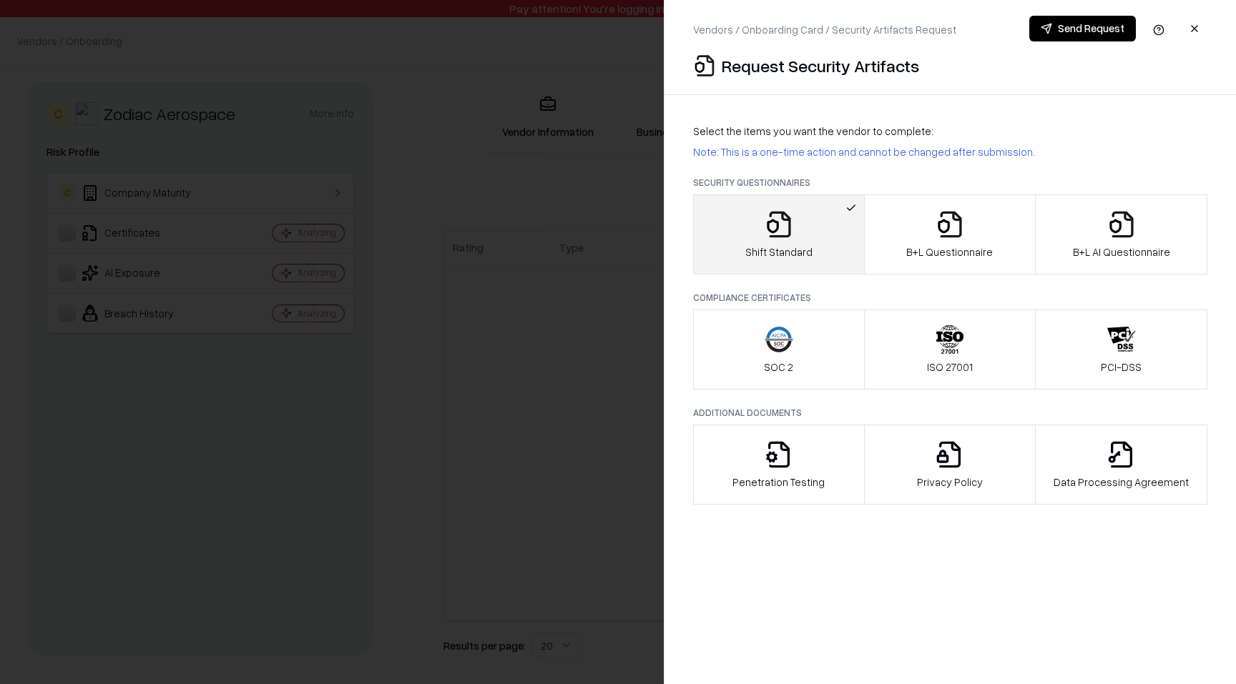
click at [1081, 23] on button "Send Request" at bounding box center [1082, 29] width 107 height 26
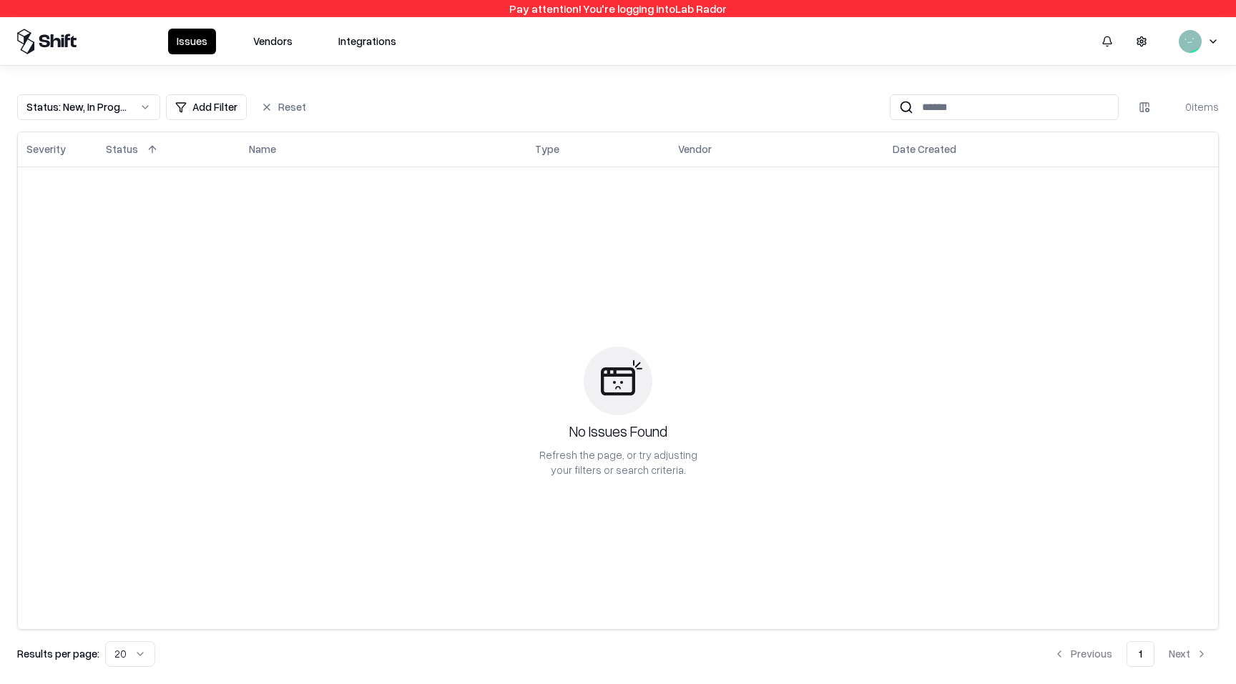
click at [283, 52] on button "Vendors" at bounding box center [273, 42] width 56 height 26
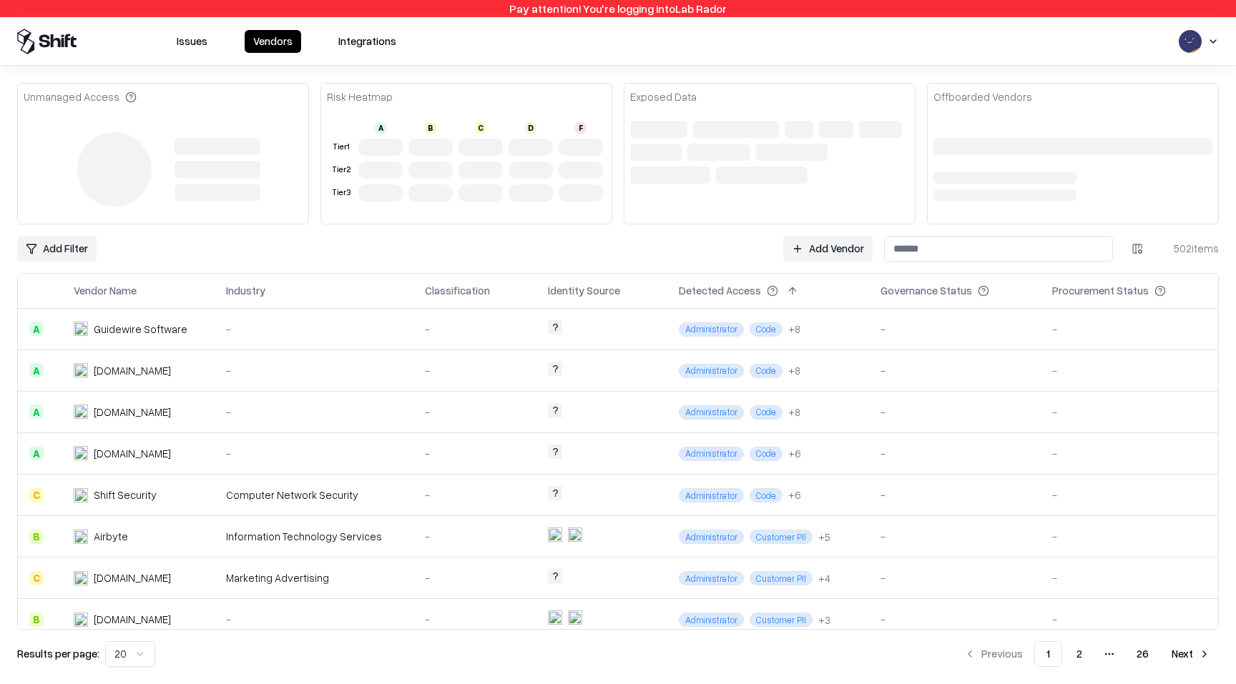
click at [827, 252] on link "Add Vendor" at bounding box center [827, 249] width 89 height 26
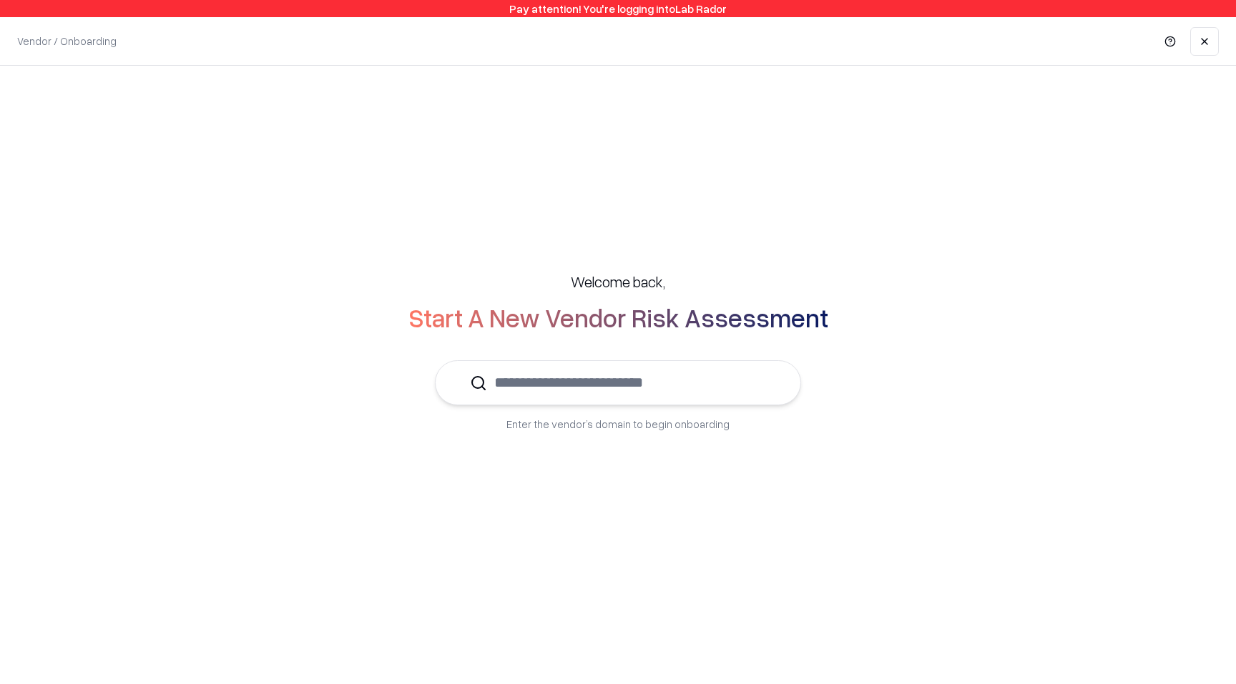
click at [639, 385] on input "text" at bounding box center [626, 383] width 279 height 44
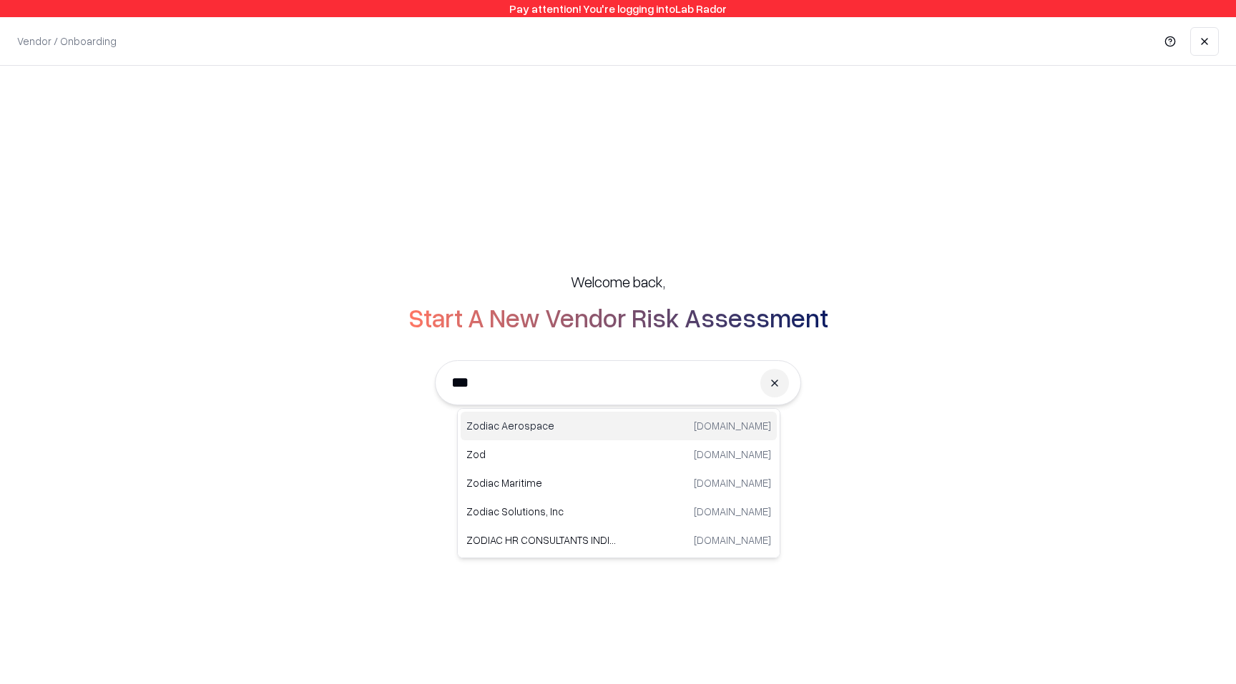
click at [614, 423] on p "Zodiac Aerospace" at bounding box center [542, 425] width 152 height 15
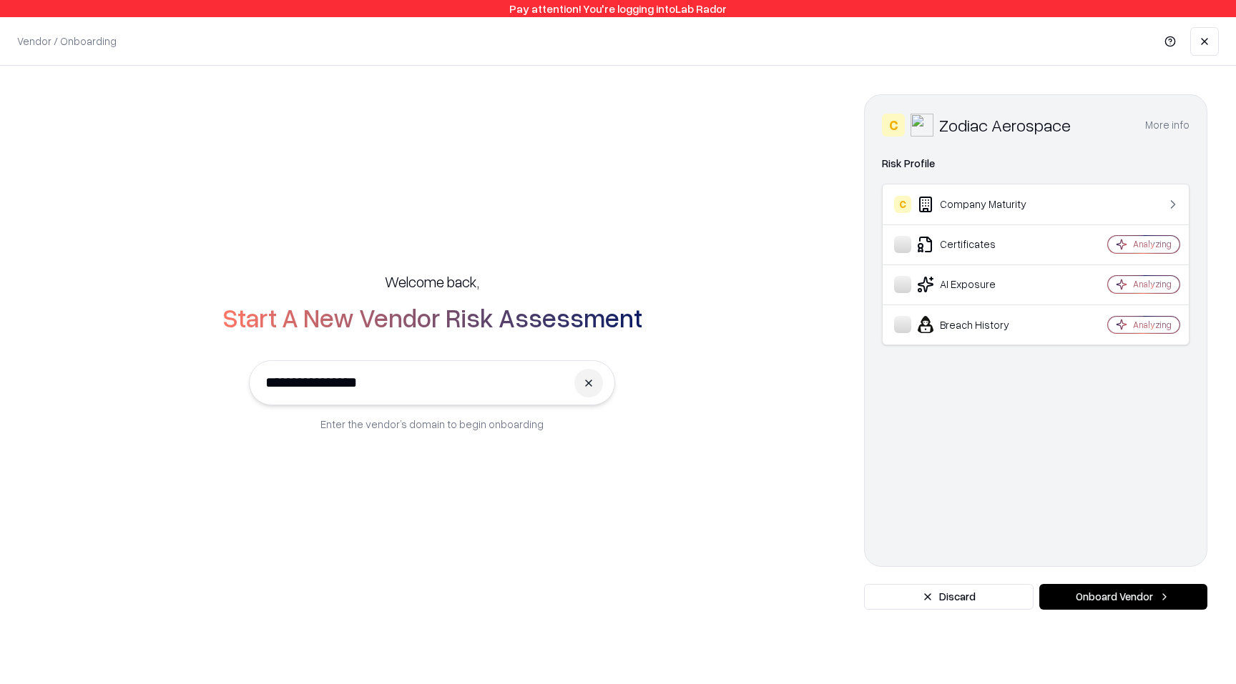
type input "**********"
click at [1111, 591] on button "Onboard Vendor" at bounding box center [1123, 597] width 168 height 26
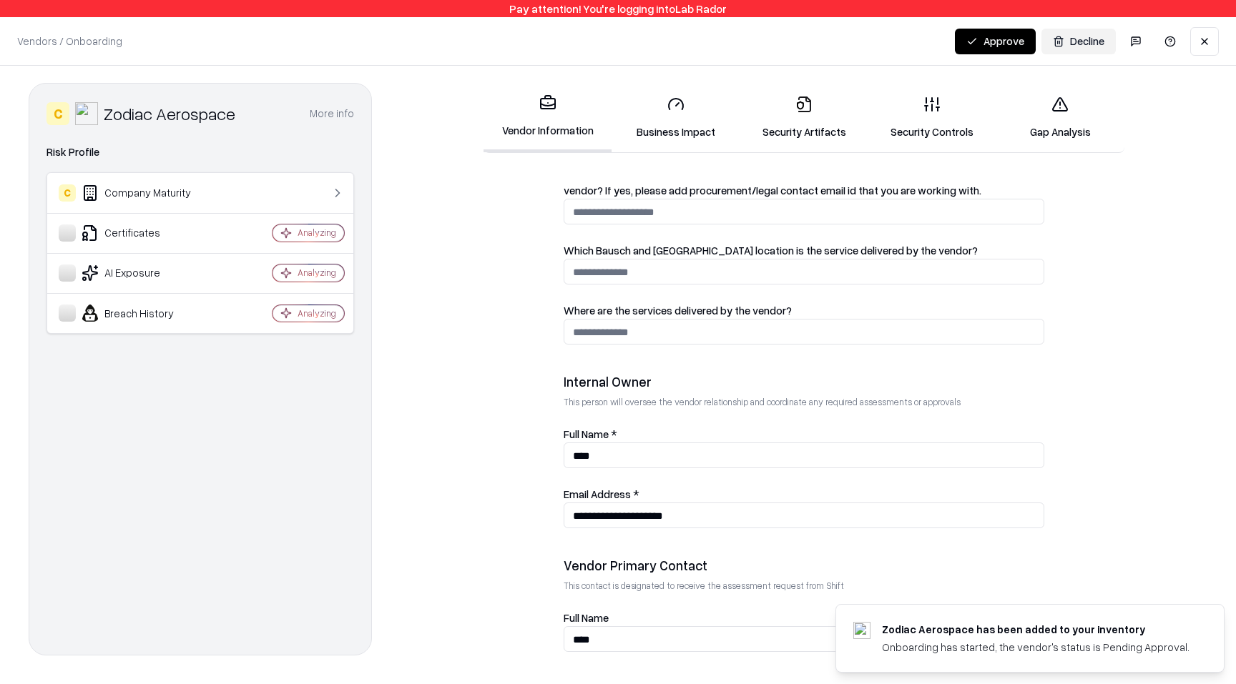
scroll to position [681, 0]
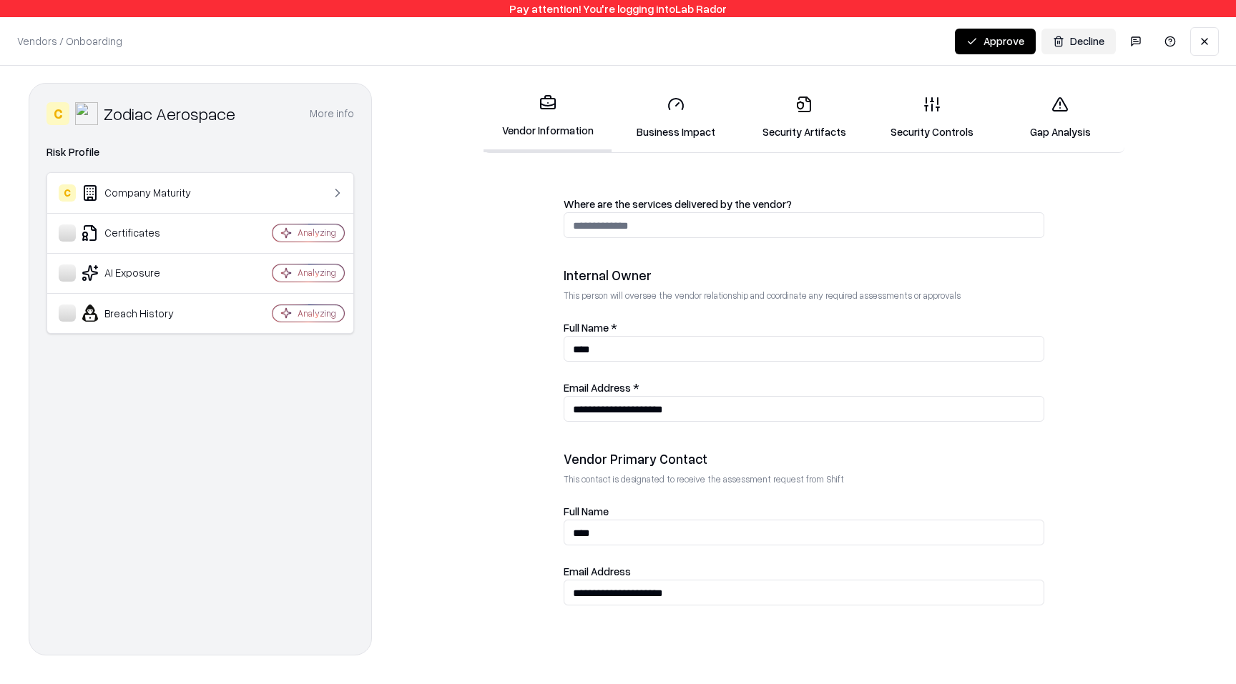
click at [798, 118] on link "Security Artifacts" at bounding box center [803, 117] width 128 height 67
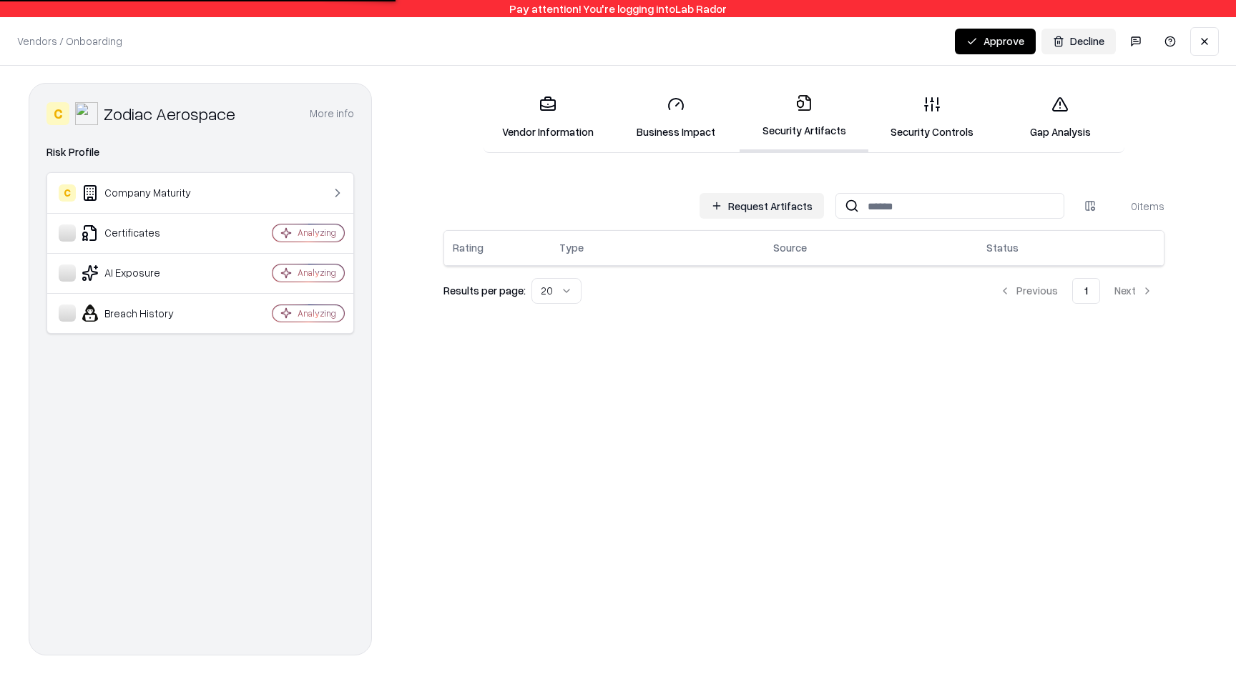
click at [734, 216] on button "Request Artifacts" at bounding box center [761, 206] width 124 height 26
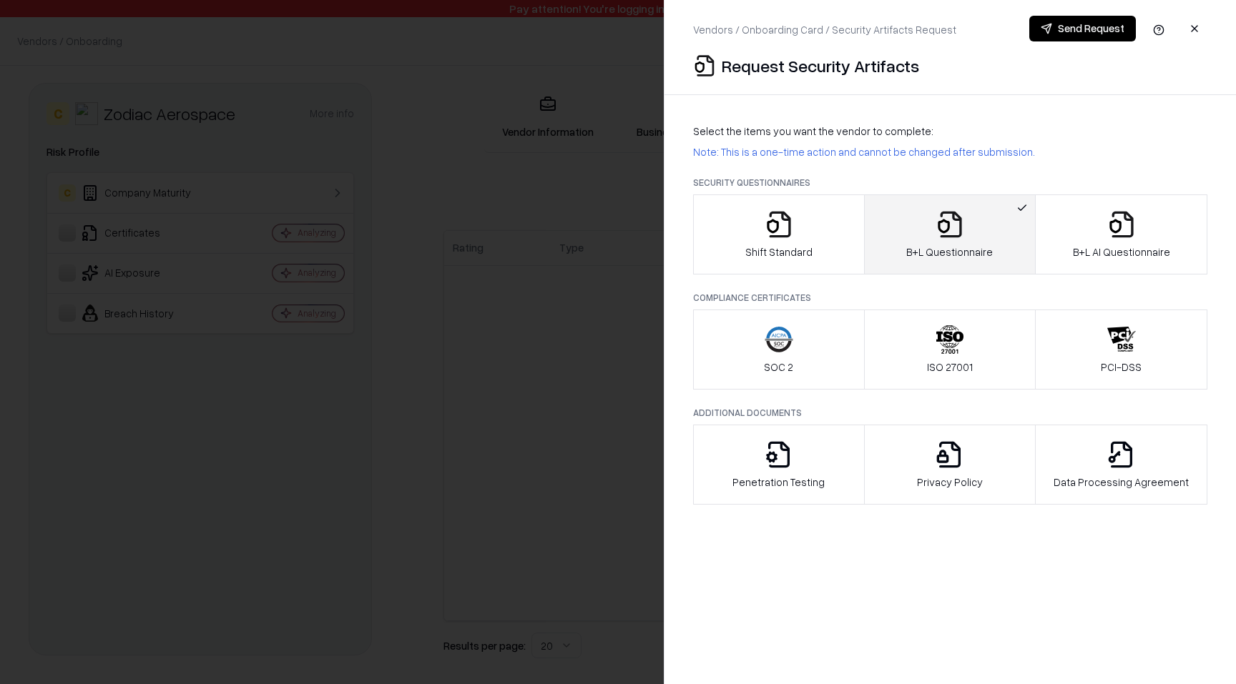
click at [797, 212] on div "Shift Standard" at bounding box center [778, 234] width 67 height 49
click at [963, 235] on icon "button" at bounding box center [949, 224] width 29 height 29
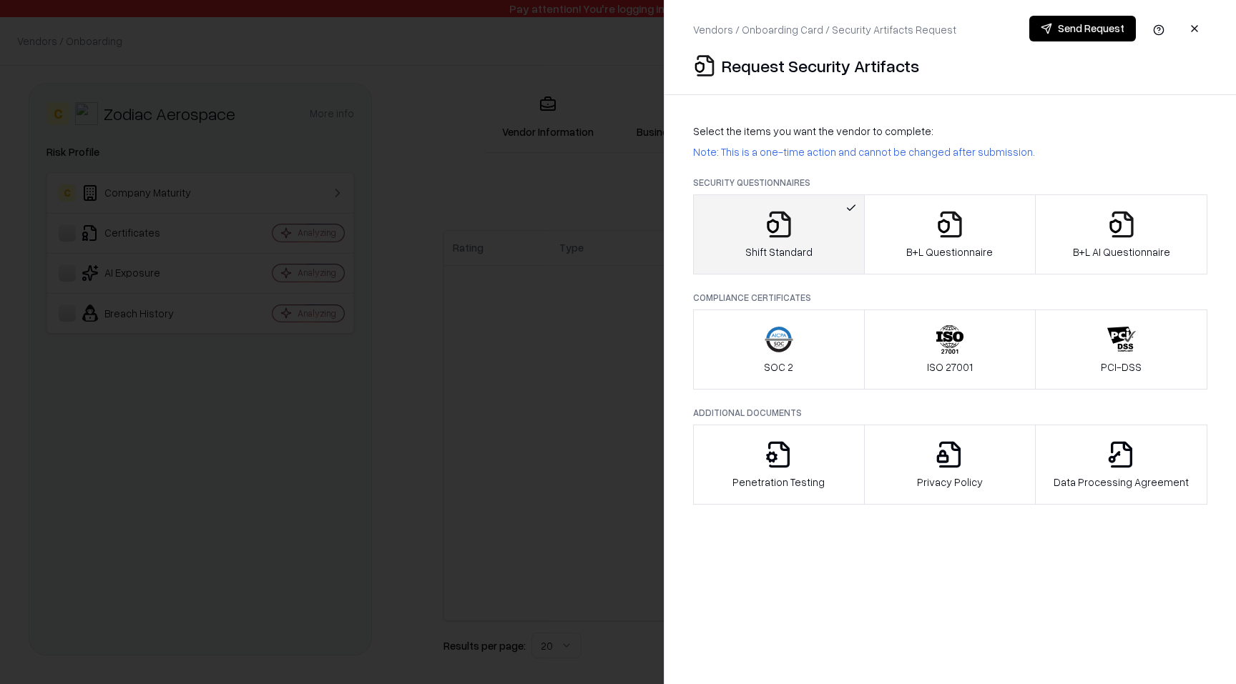
click at [1078, 31] on button "Send Request" at bounding box center [1082, 29] width 107 height 26
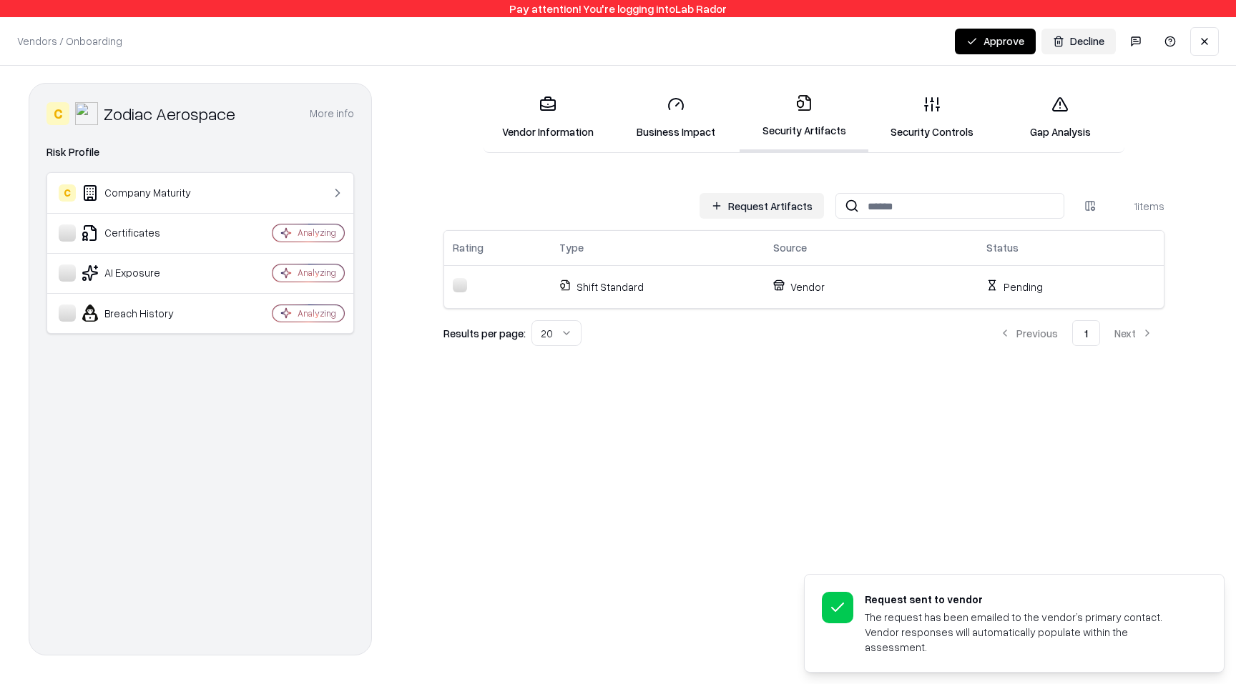
click at [763, 201] on button "Request Artifacts" at bounding box center [761, 206] width 124 height 26
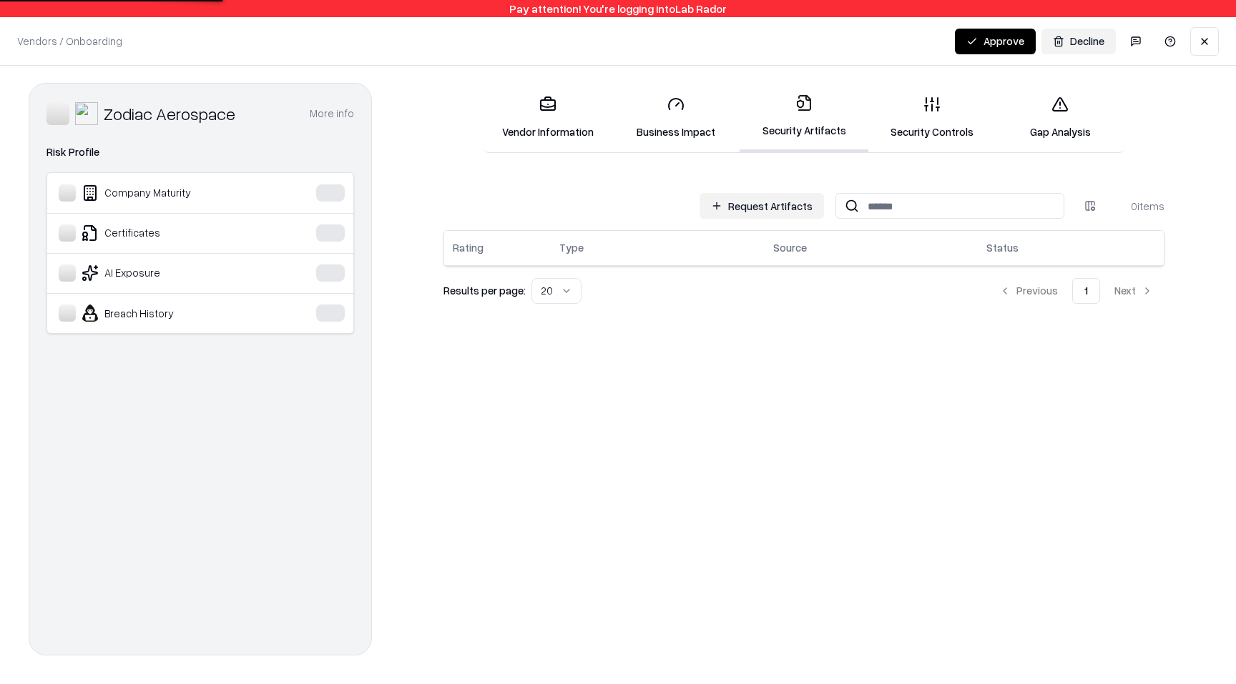
click at [786, 190] on div "Request Artifacts 0 items Rating Type Source Status Results per page: 20 Previo…" at bounding box center [804, 245] width 732 height 117
click at [765, 203] on button "Request Artifacts" at bounding box center [761, 206] width 124 height 26
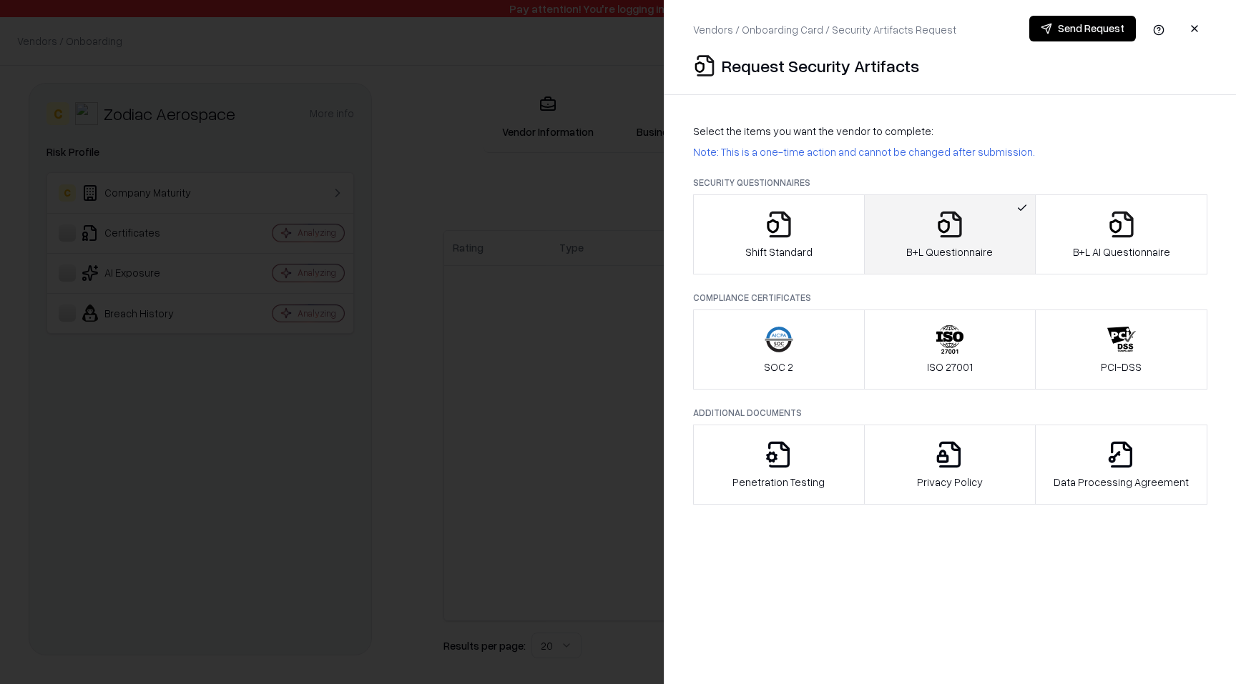
click at [770, 221] on icon "button" at bounding box center [773, 226] width 12 height 14
click at [1086, 23] on button "Send Request" at bounding box center [1082, 29] width 107 height 26
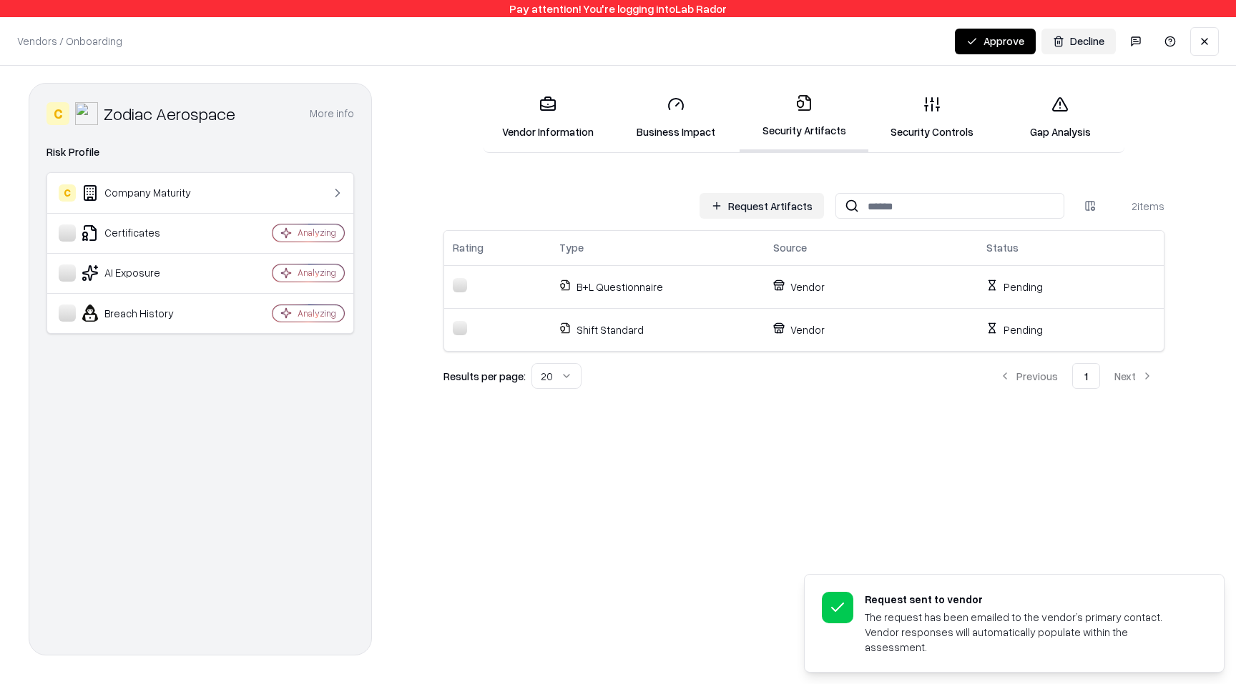
click at [1099, 210] on html "Pay attention! You're logging into Lab Rador Request sent to vendor The request…" at bounding box center [618, 342] width 1236 height 684
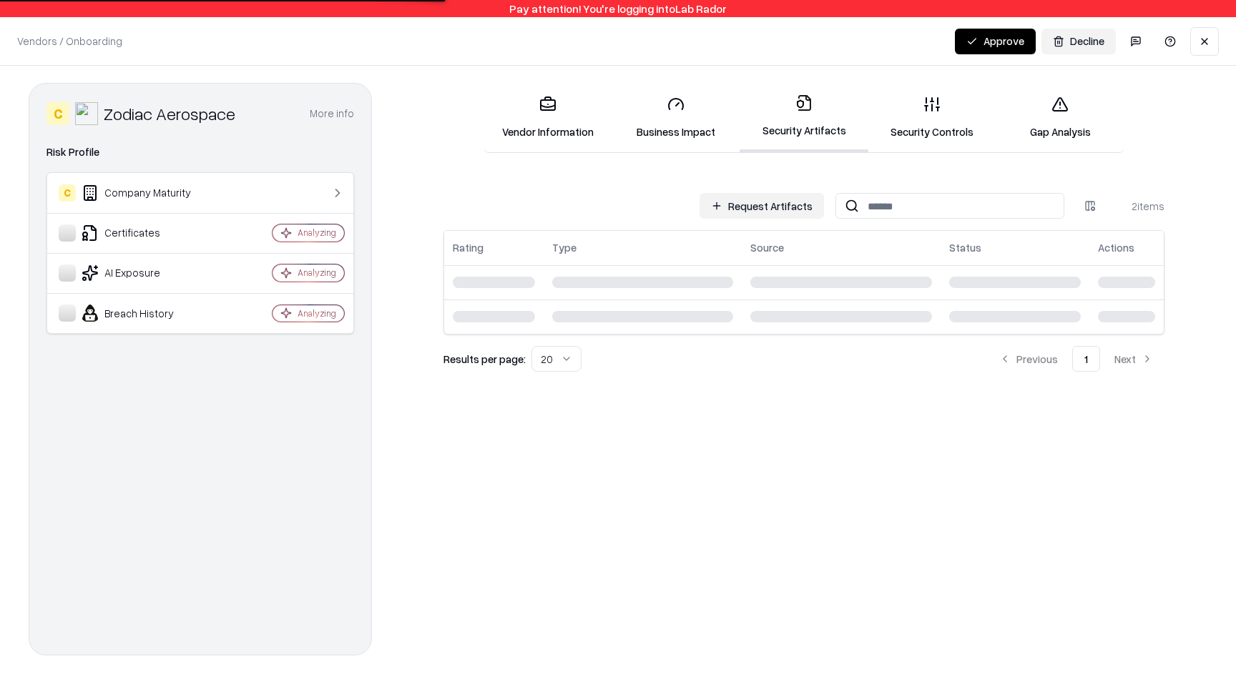
click at [1094, 200] on html "Pay attention! You're logging into Lab Rador Vendors / Onboarding Changes Saved…" at bounding box center [618, 342] width 1236 height 684
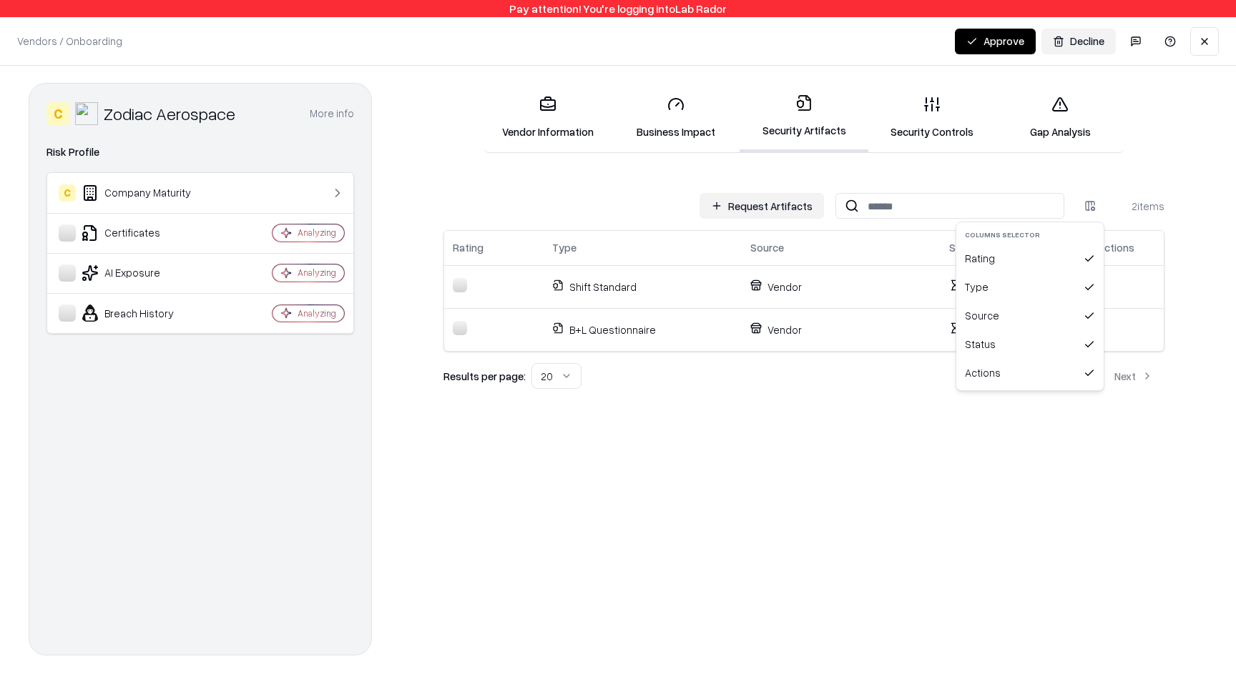
click at [998, 376] on div "Actions" at bounding box center [1030, 373] width 142 height 29
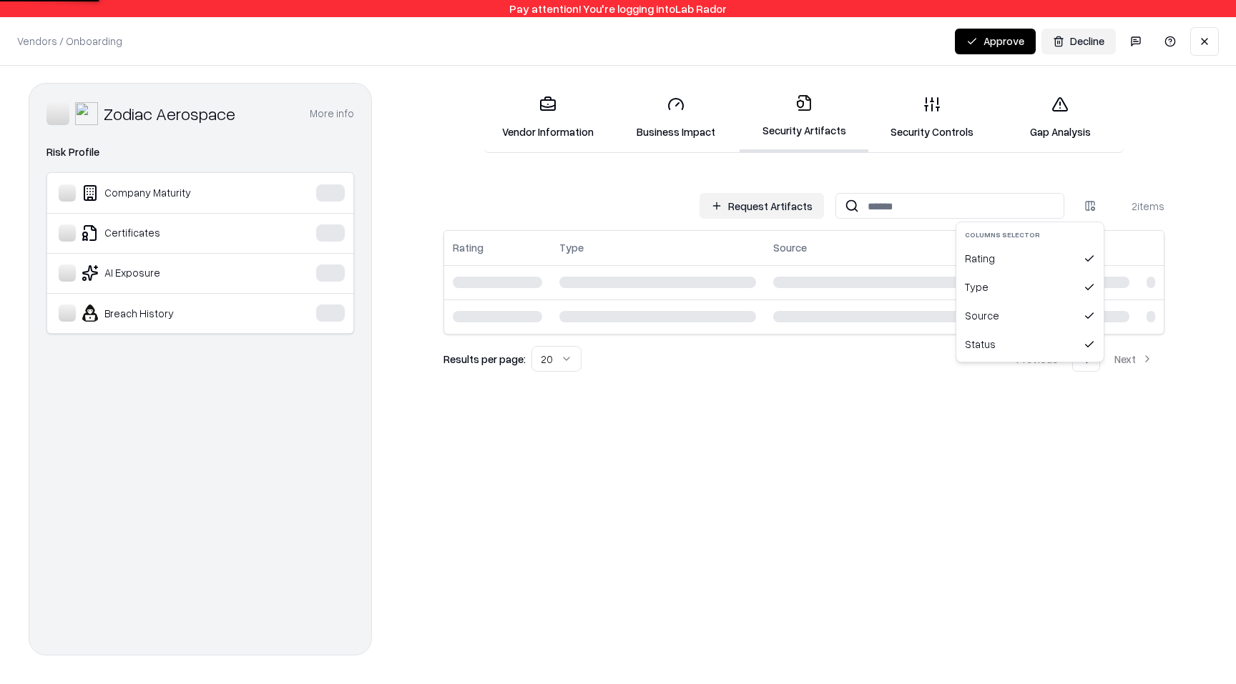
click at [1080, 206] on html "Pay attention! You're logging into Lab Rador Vendors / Onboarding Changes Saved…" at bounding box center [618, 342] width 1236 height 684
